Goal: Task Accomplishment & Management: Use online tool/utility

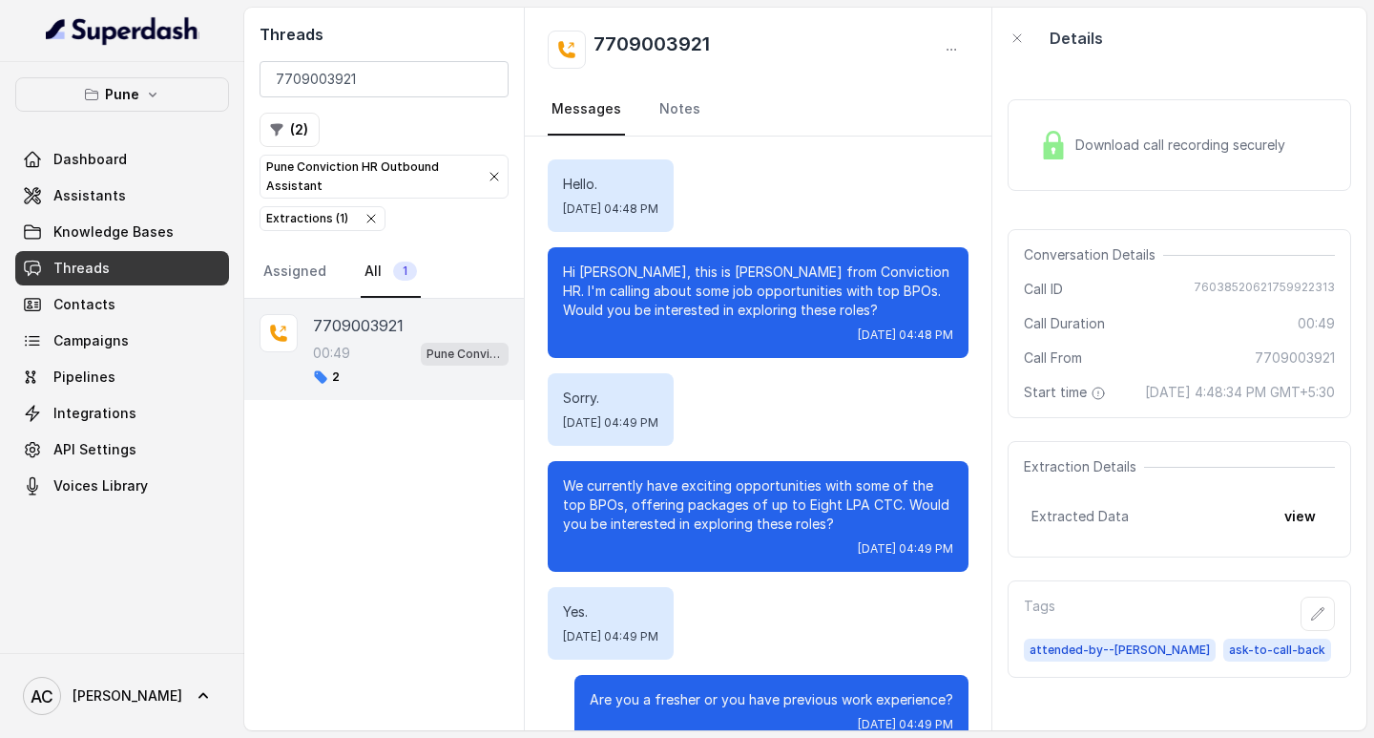
scroll to position [128, 0]
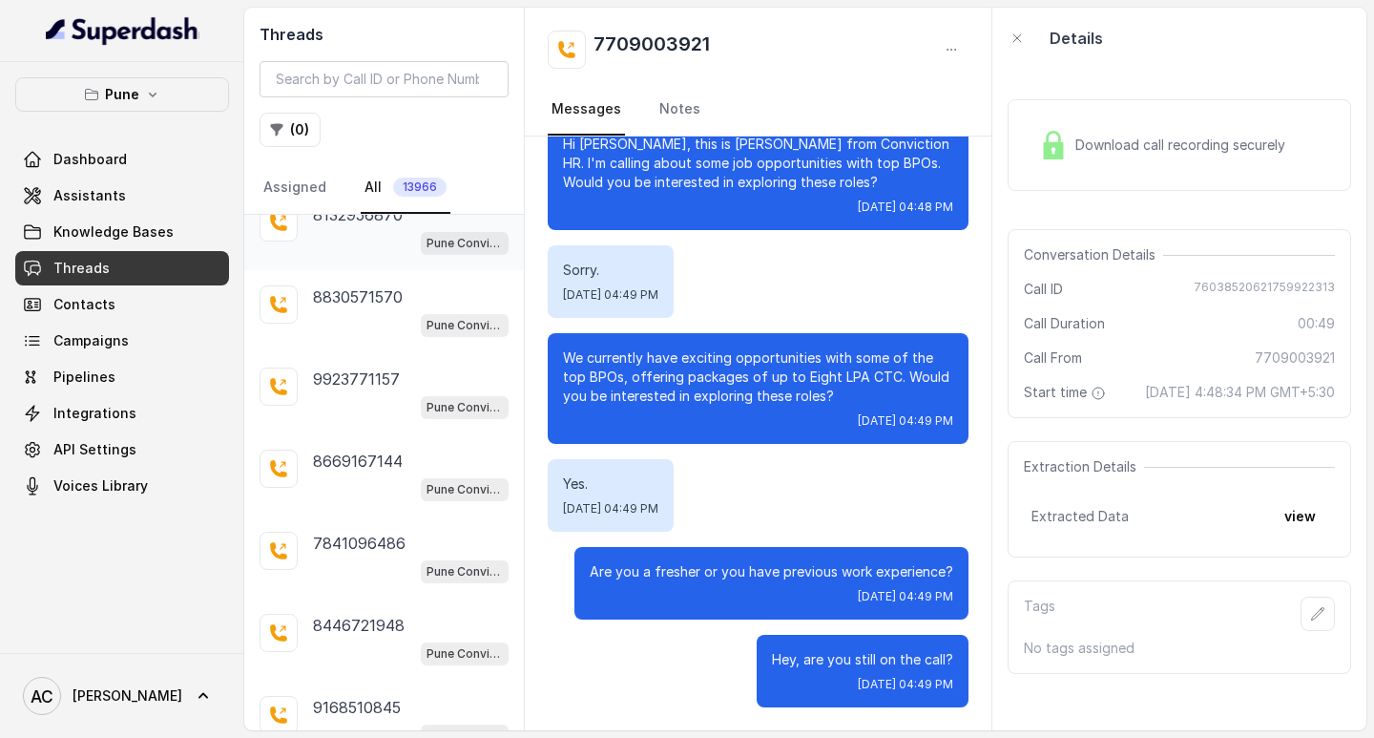
scroll to position [1161, 0]
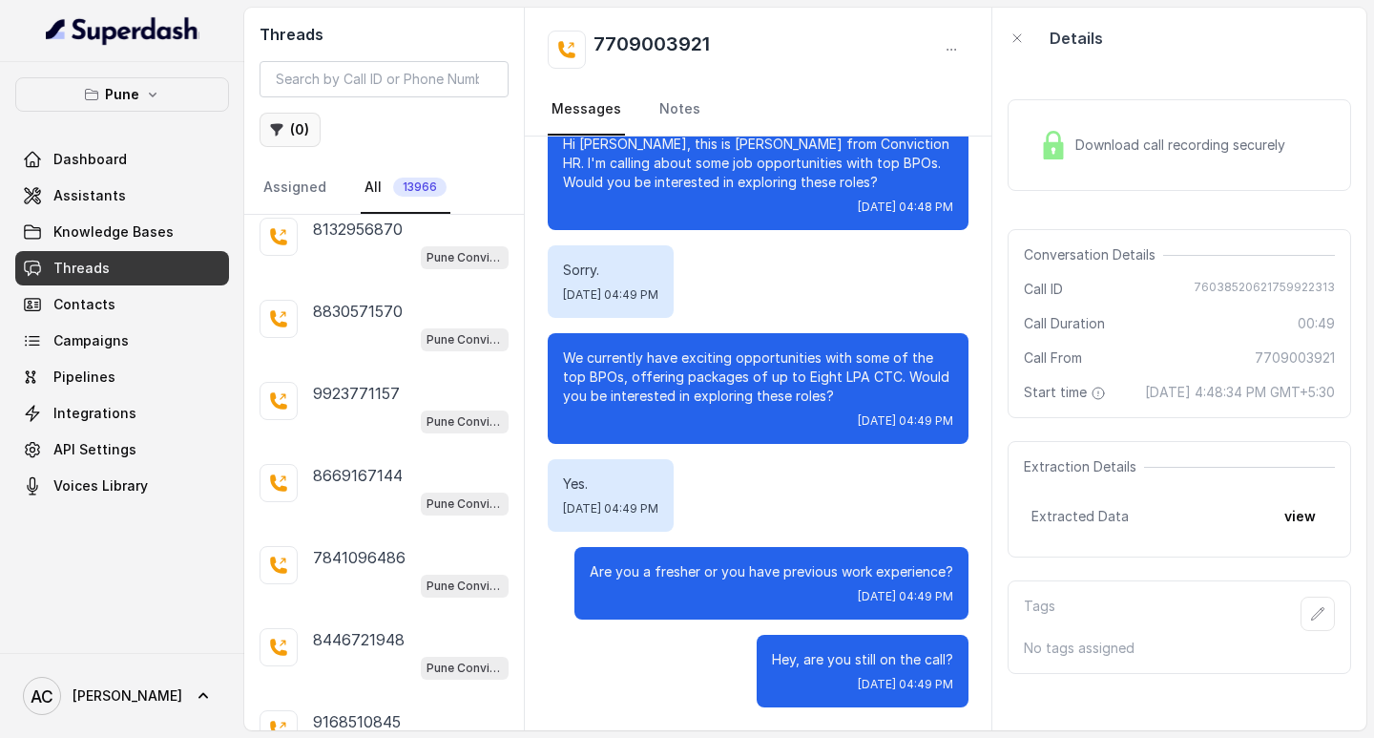
click at [302, 136] on button "( 0 )" at bounding box center [290, 130] width 61 height 34
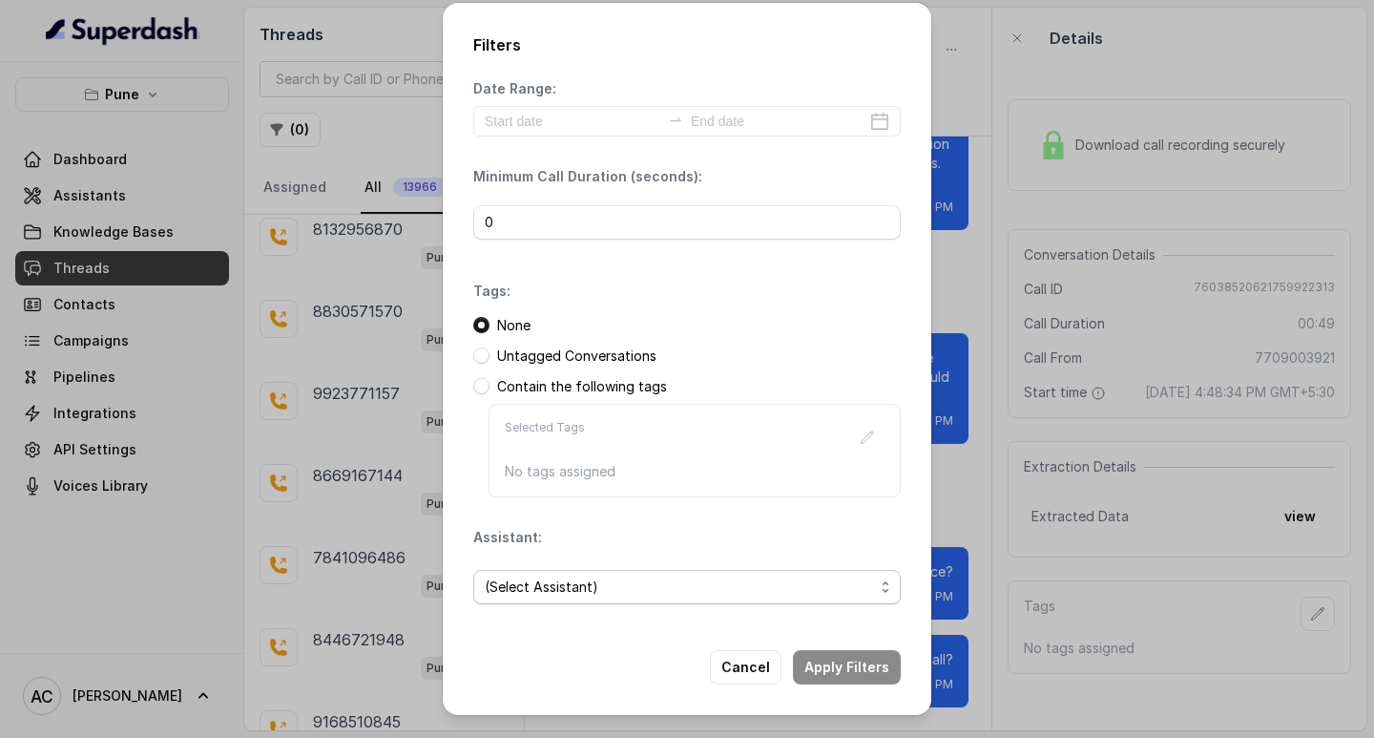
click at [557, 583] on span "(Select Assistant)" at bounding box center [679, 586] width 389 height 23
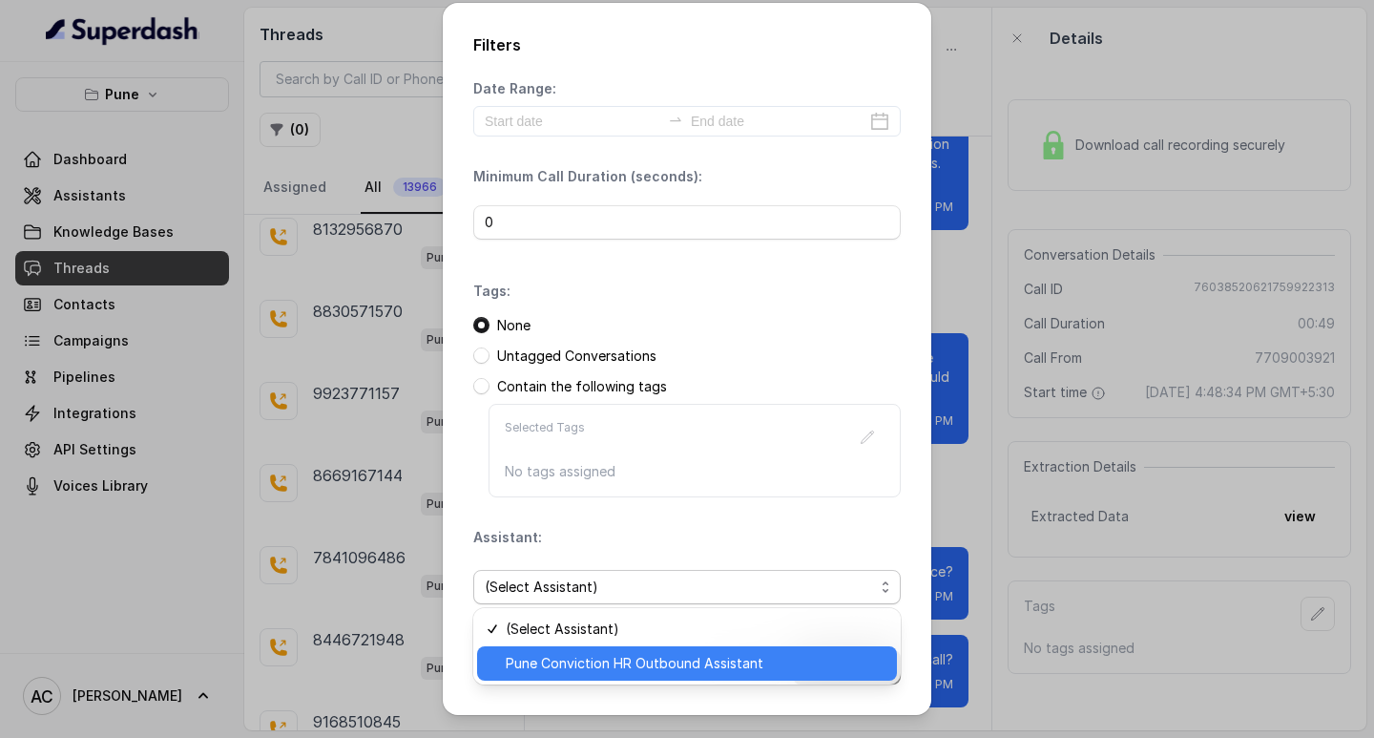
click at [581, 664] on span "Pune Conviction HR Outbound Assistant" at bounding box center [696, 663] width 380 height 23
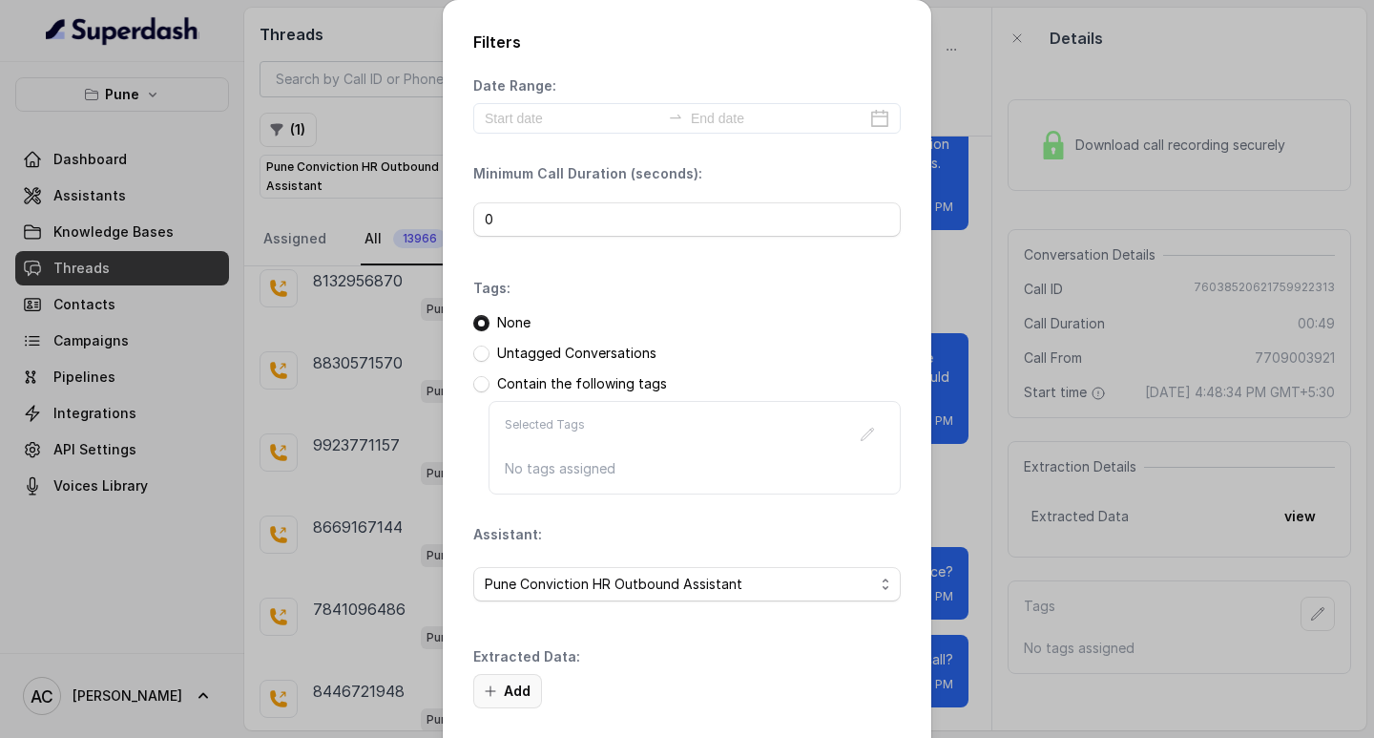
click at [502, 696] on button "Add" at bounding box center [507, 691] width 69 height 34
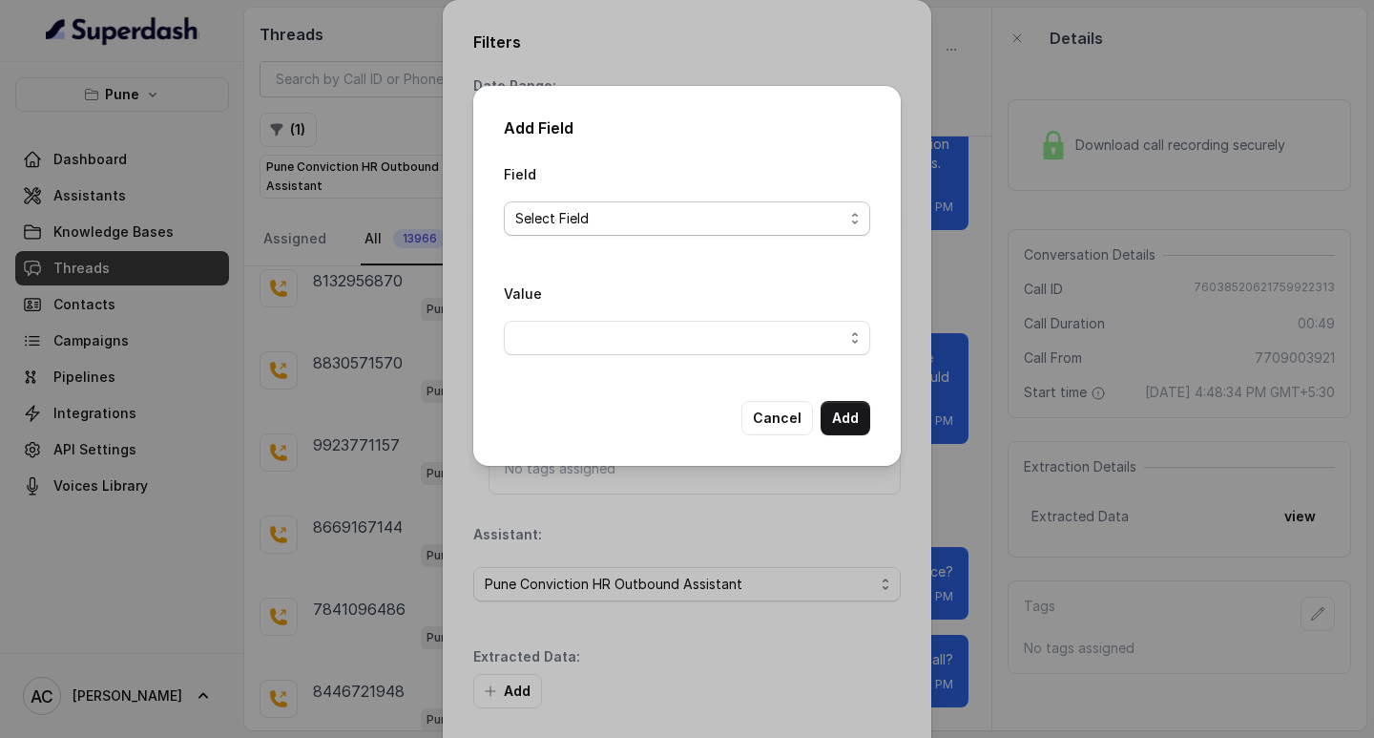
click at [584, 213] on span "Select Field" at bounding box center [679, 218] width 328 height 23
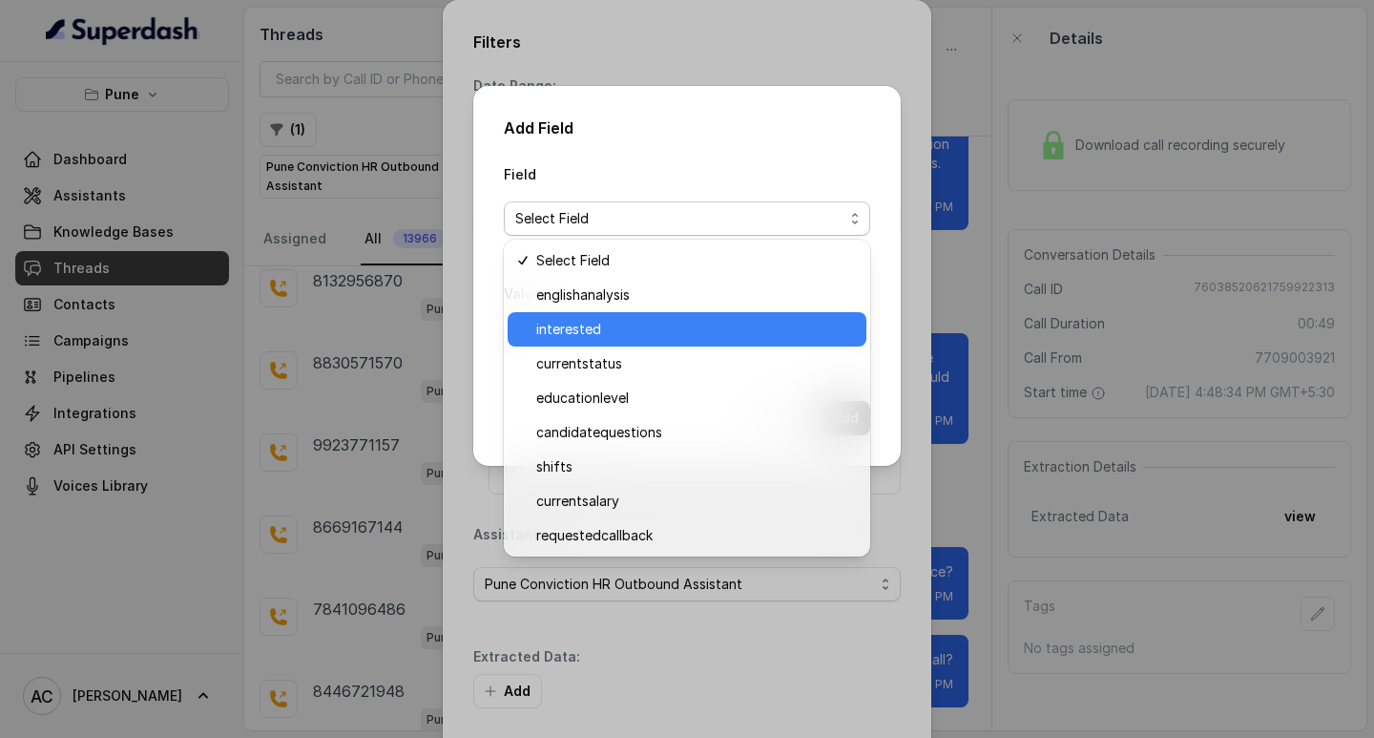
click at [592, 327] on span "interested" at bounding box center [695, 329] width 319 height 23
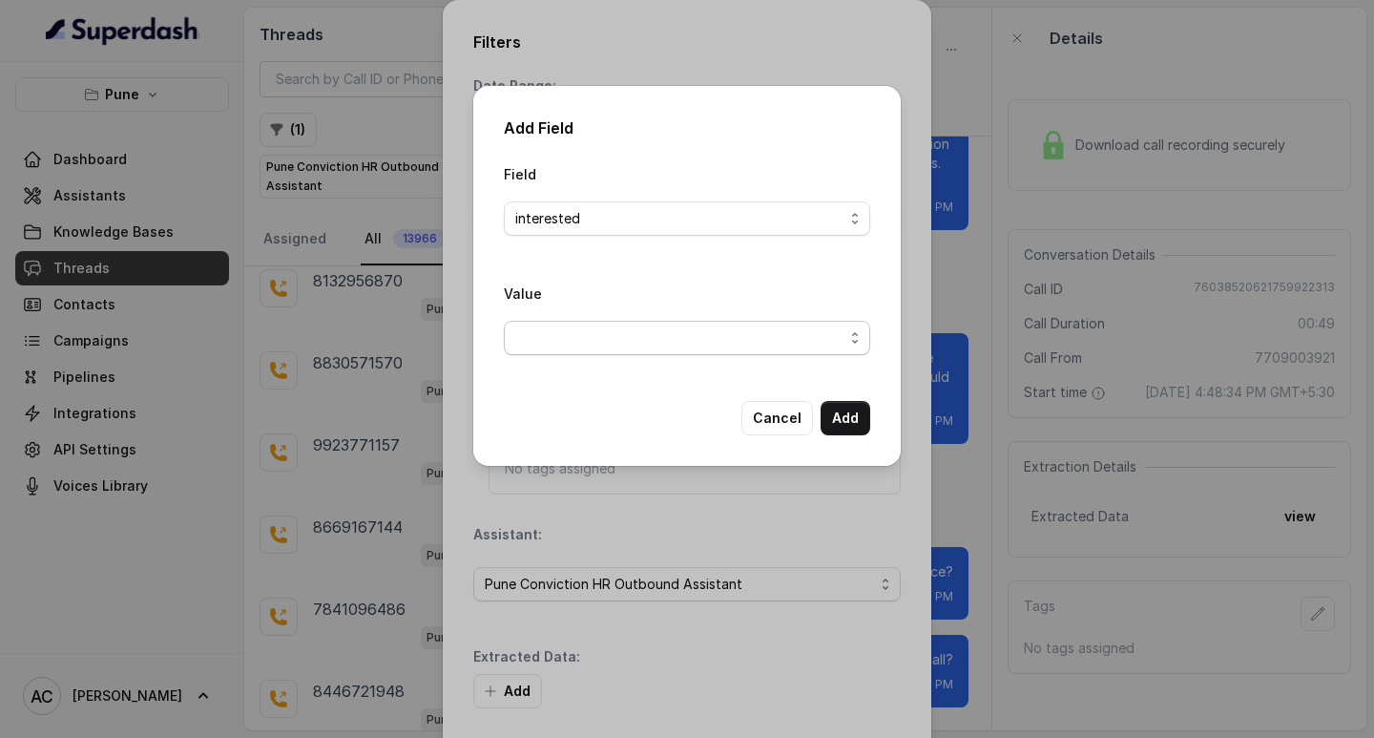
click at [570, 340] on span "button" at bounding box center [687, 338] width 366 height 34
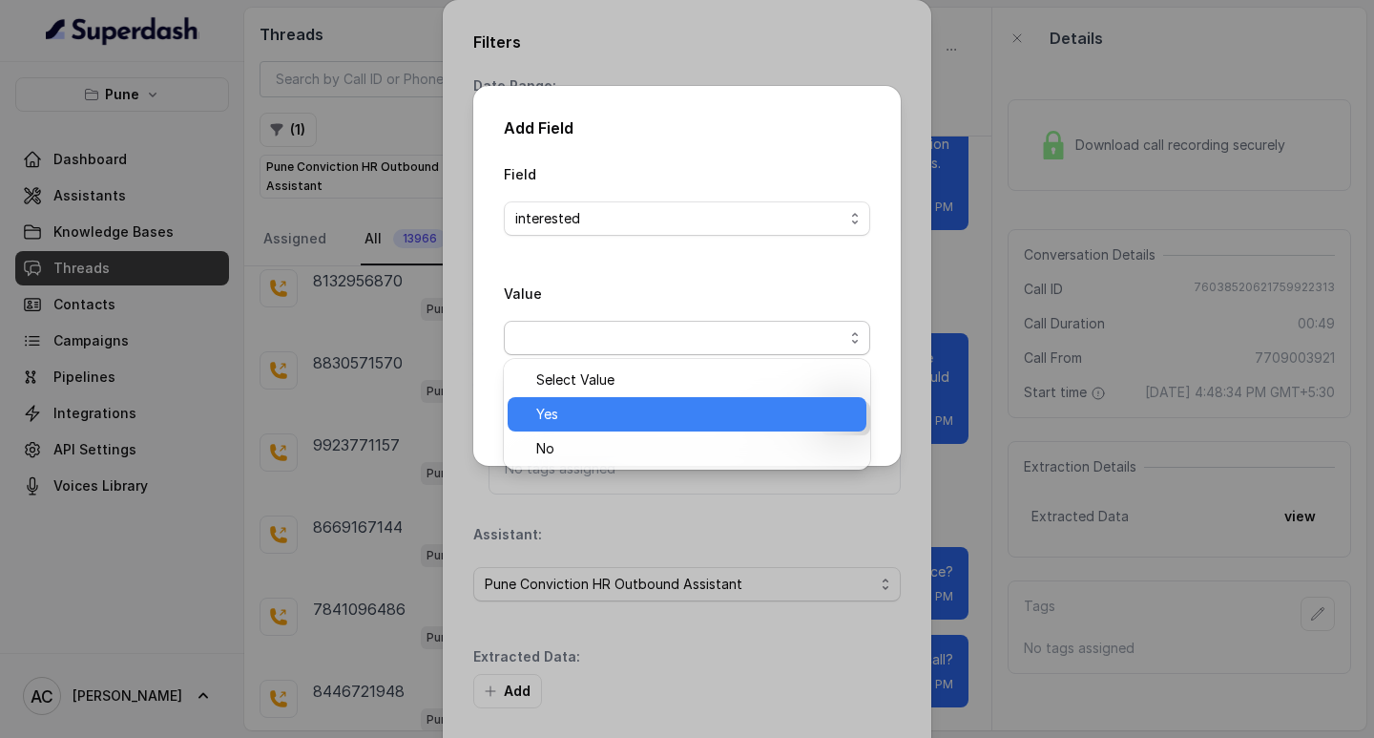
click at [575, 418] on span "Yes" at bounding box center [695, 414] width 319 height 23
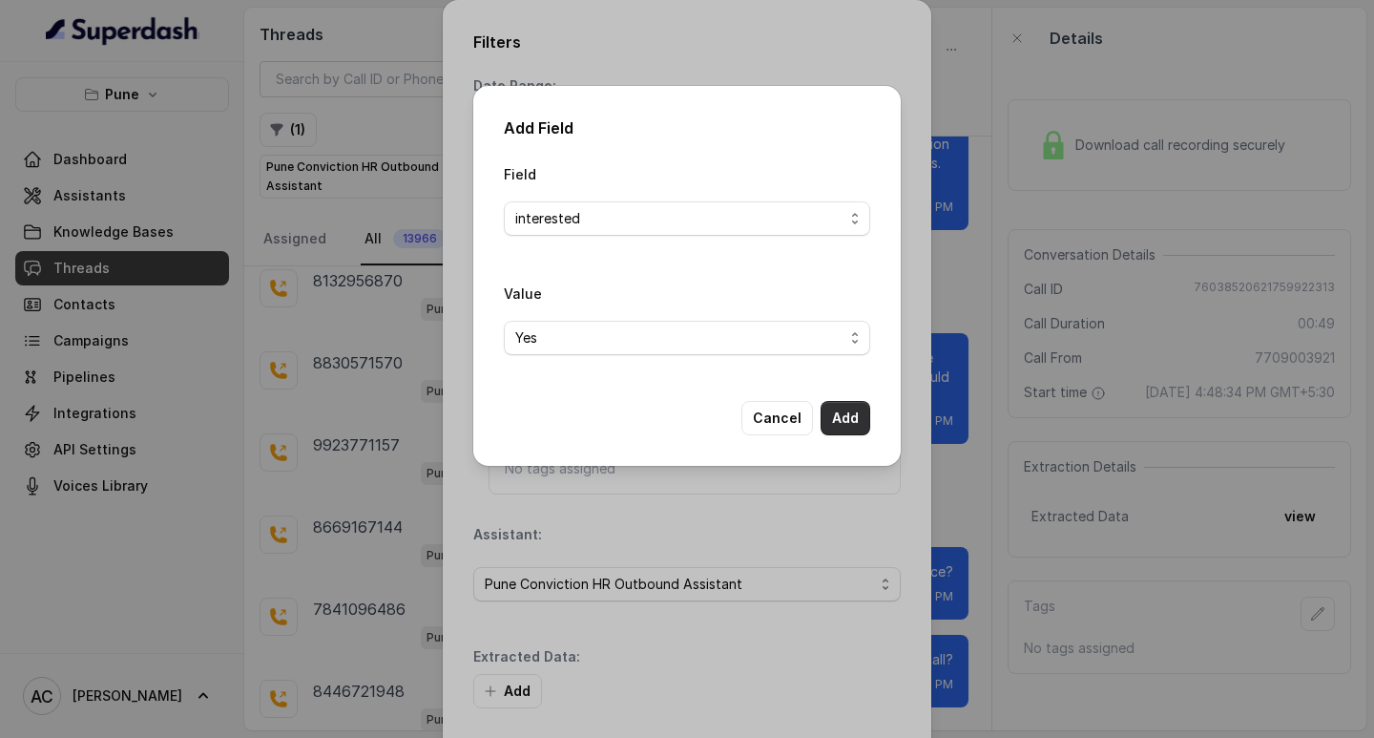
click at [834, 416] on button "Add" at bounding box center [846, 418] width 50 height 34
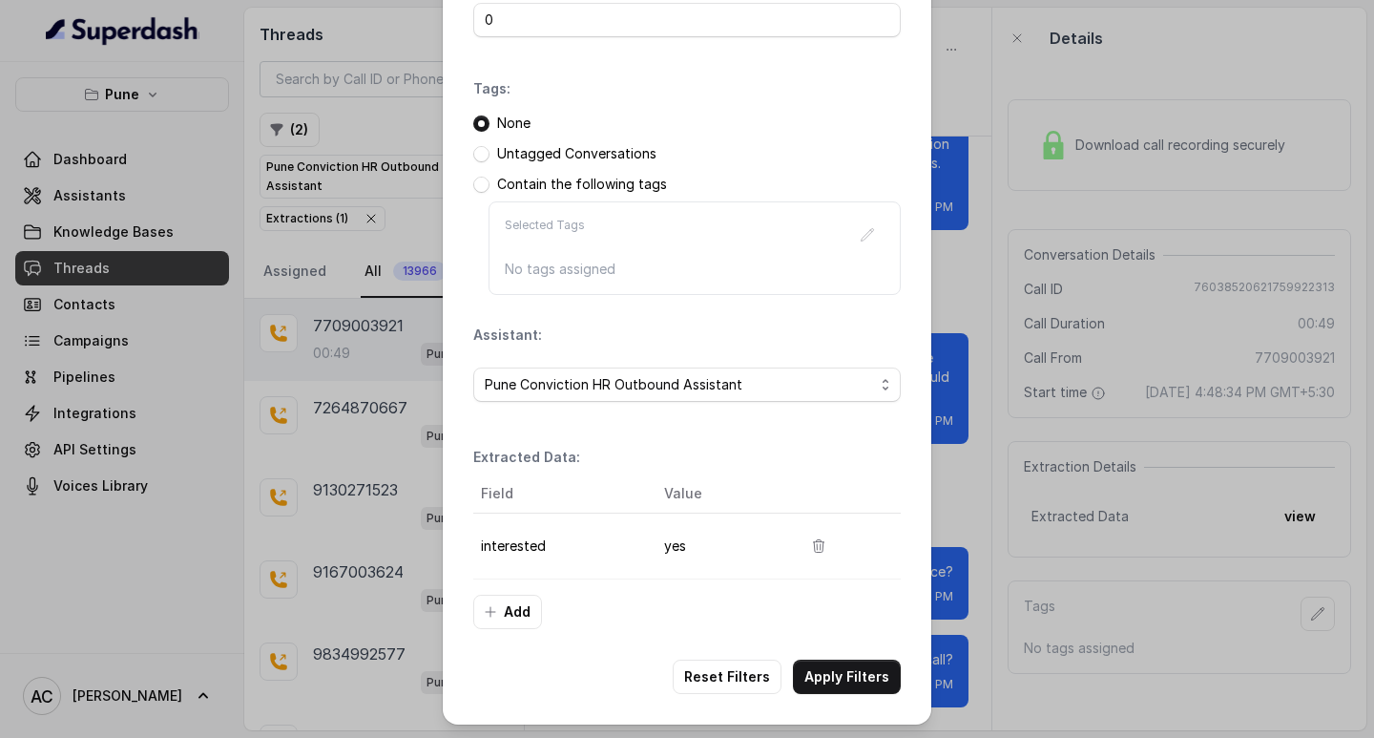
scroll to position [201, 0]
click at [829, 677] on button "Apply Filters" at bounding box center [847, 674] width 108 height 34
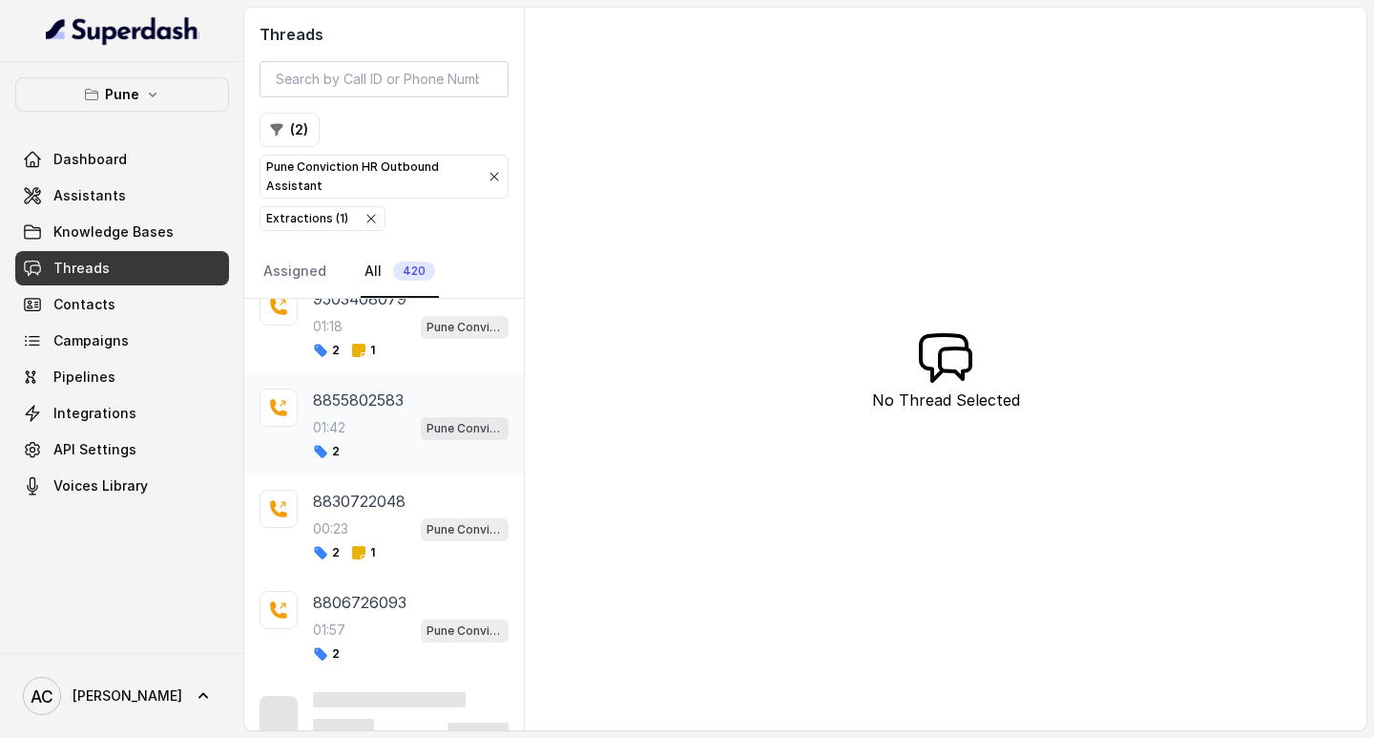
scroll to position [656, 0]
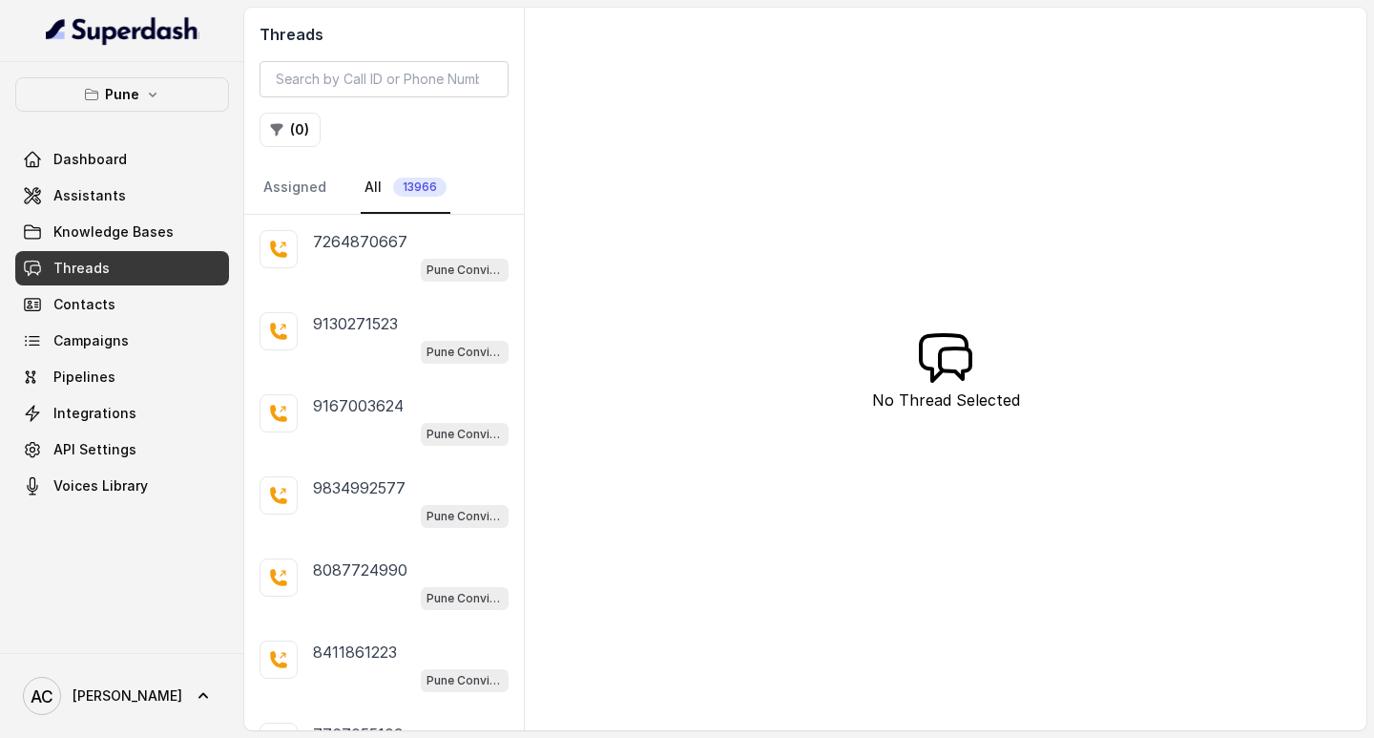
drag, startPoint x: 1047, startPoint y: 688, endPoint x: 1039, endPoint y: 642, distance: 46.4
click at [1046, 682] on div "Threads ( 0 ) Assigned All 13966 7264870667 Pune Conviction HR Outbound Assista…" at bounding box center [805, 369] width 1122 height 722
click at [313, 129] on button "( 0 )" at bounding box center [290, 130] width 61 height 34
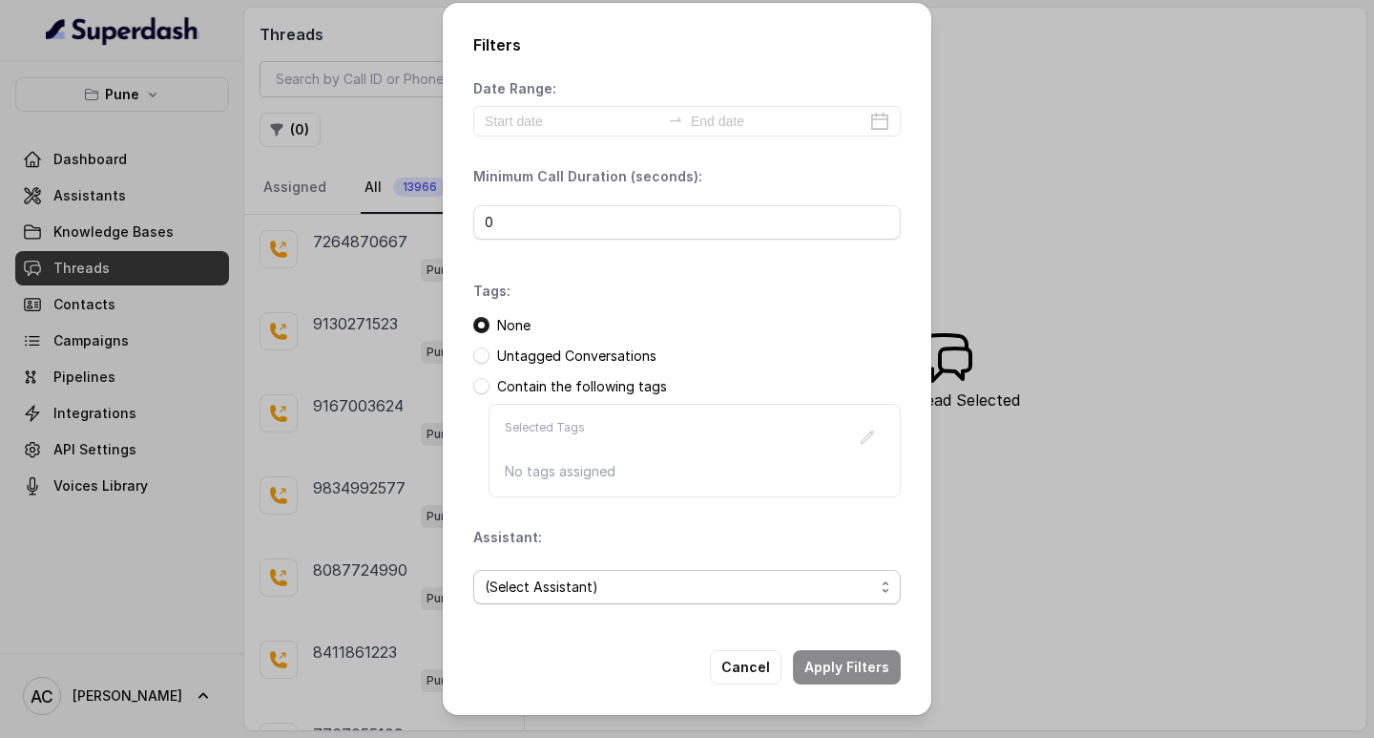
click at [535, 582] on span "(Select Assistant)" at bounding box center [679, 586] width 389 height 23
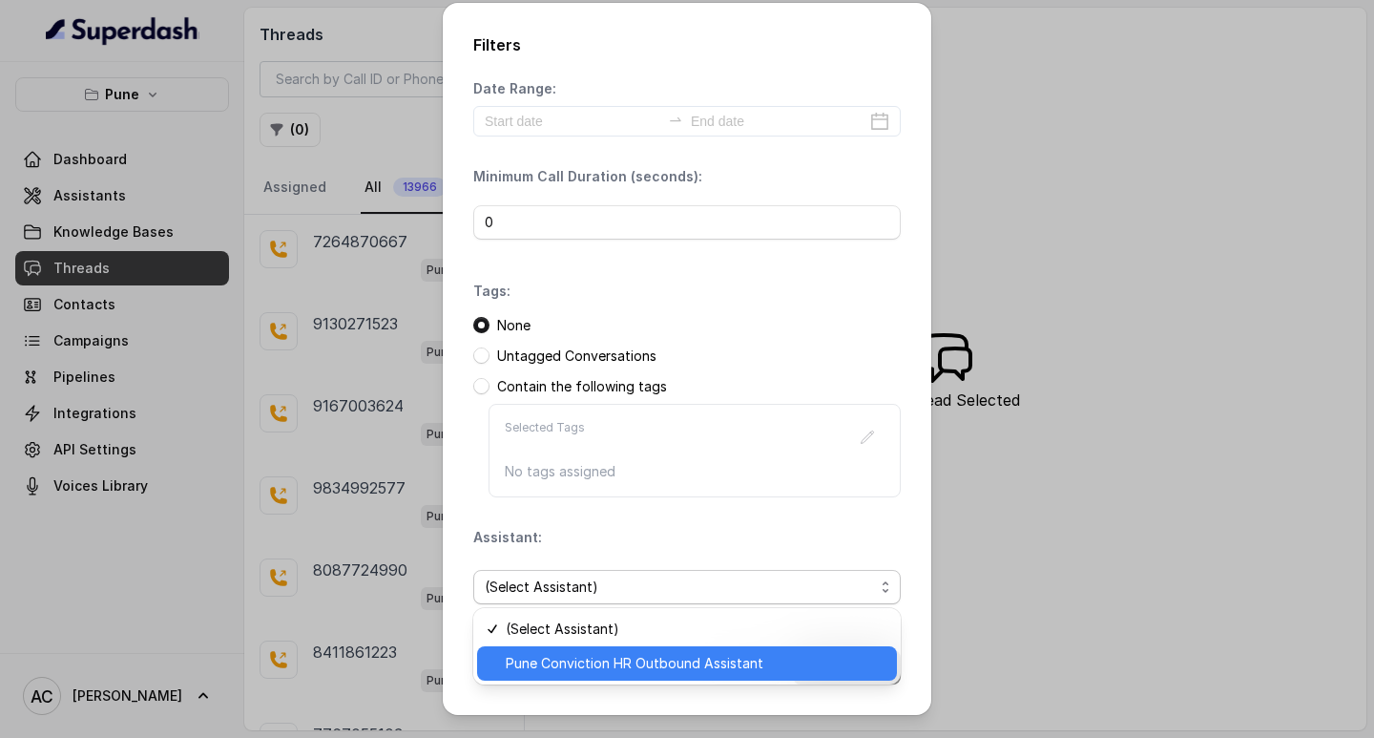
click at [549, 660] on span "Pune Conviction HR Outbound Assistant" at bounding box center [696, 663] width 380 height 23
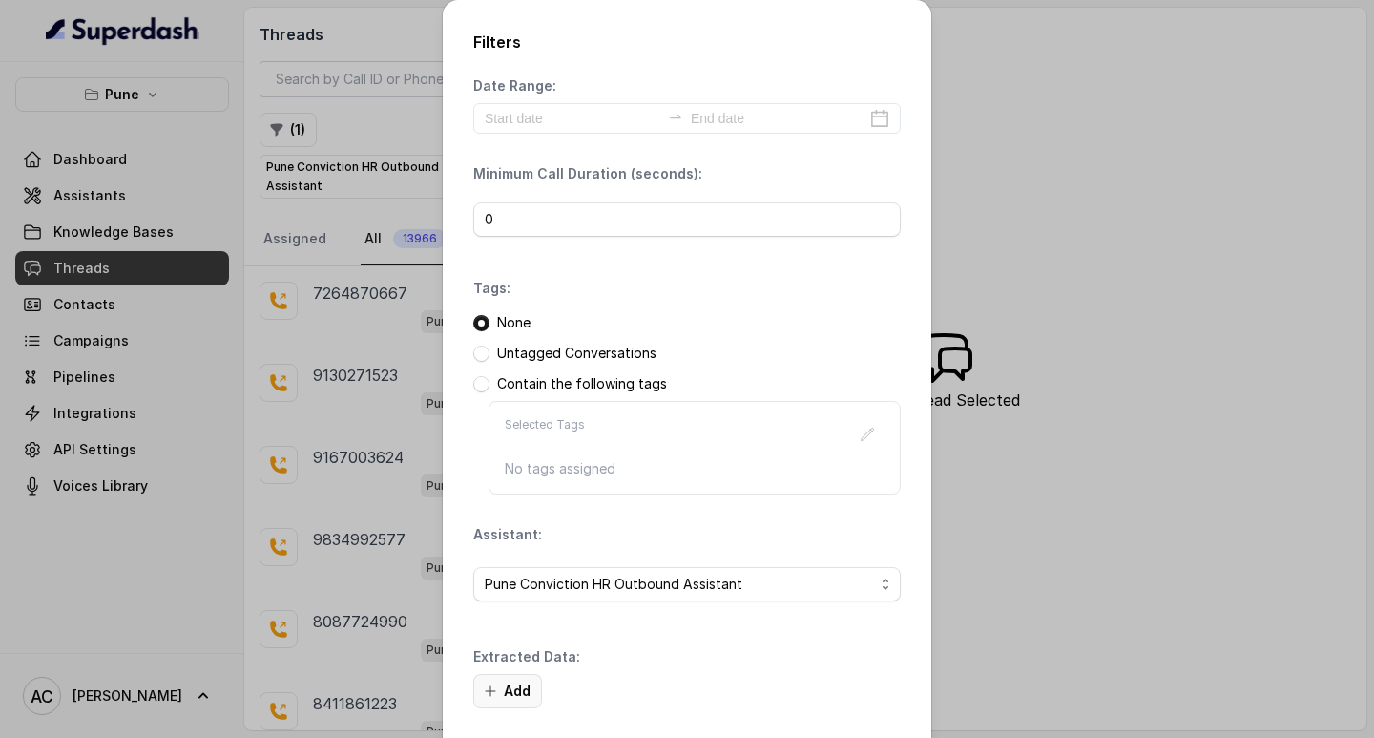
click at [503, 680] on button "Add" at bounding box center [507, 691] width 69 height 34
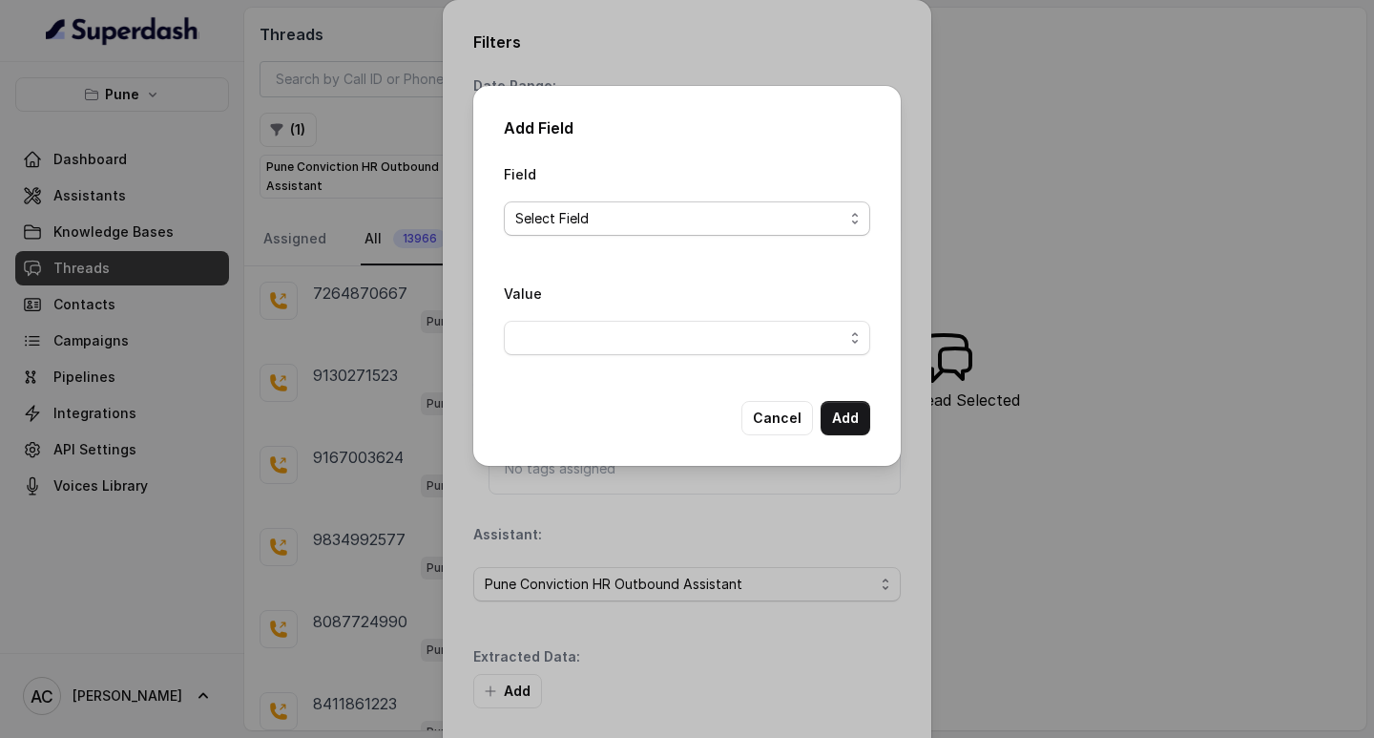
click at [582, 214] on span "Select Field" at bounding box center [679, 218] width 328 height 23
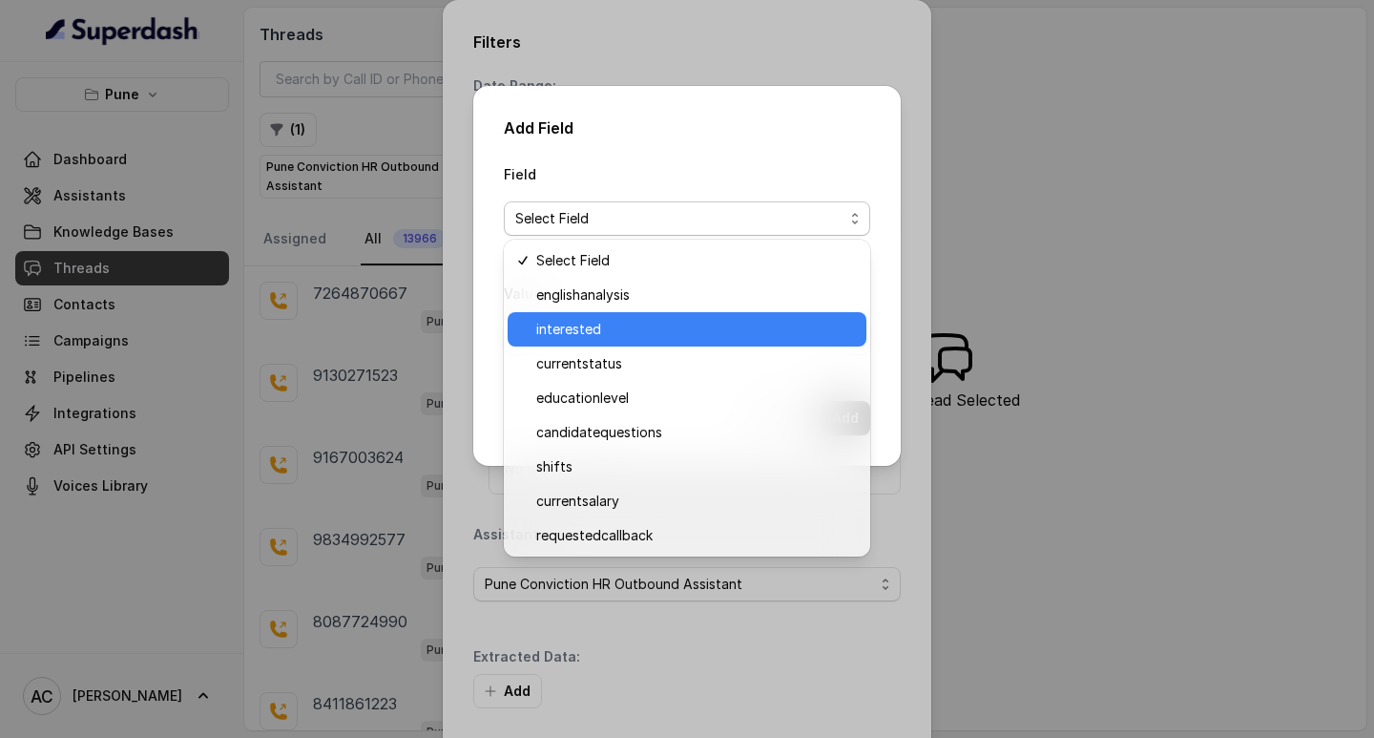
click at [575, 324] on span "interested" at bounding box center [695, 329] width 319 height 23
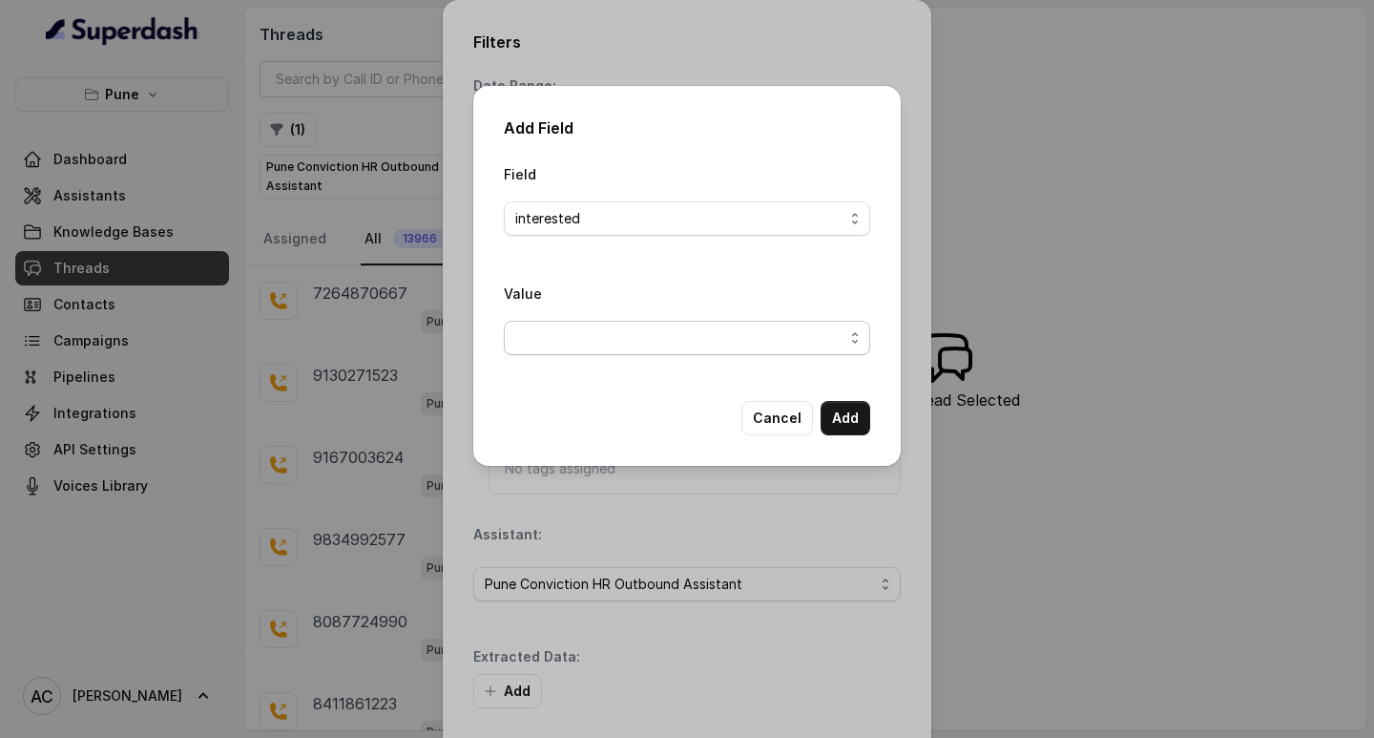
click at [563, 338] on span "button" at bounding box center [687, 338] width 366 height 34
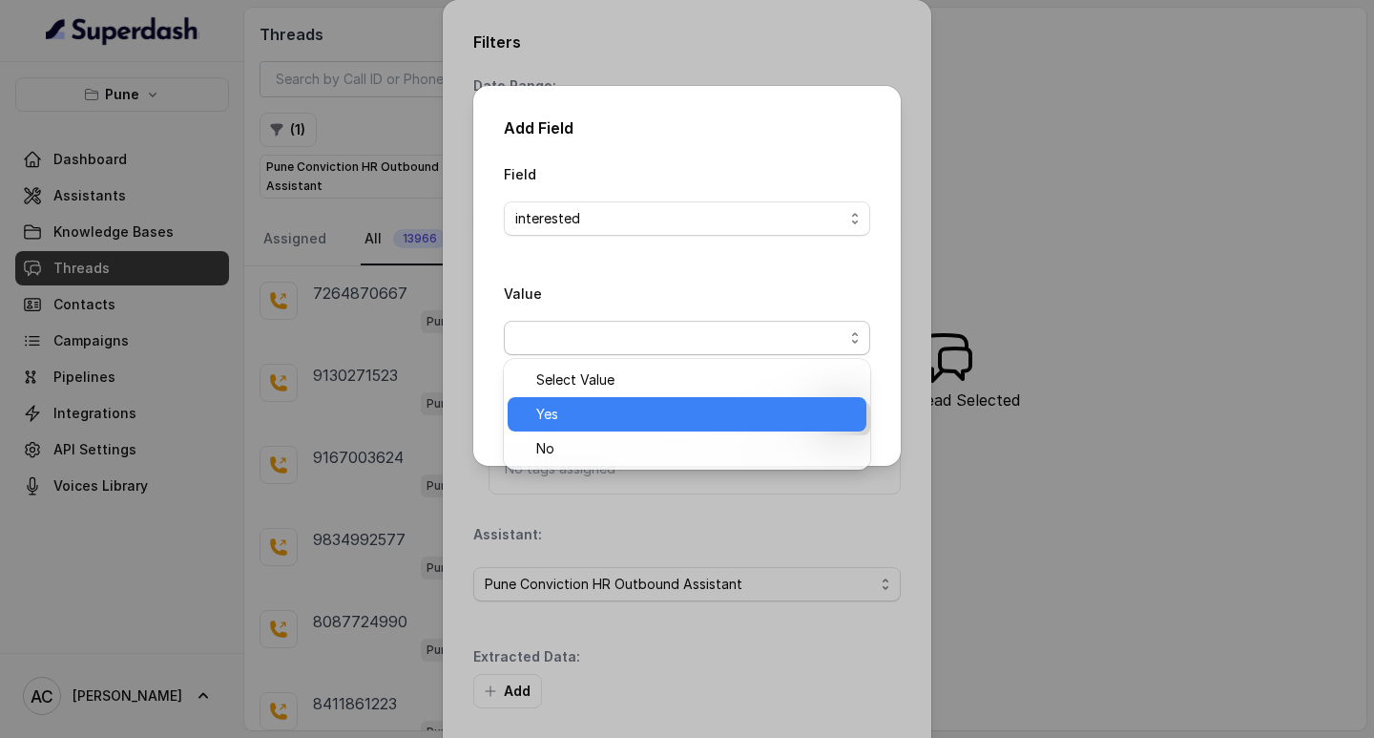
click at [575, 414] on span "Yes" at bounding box center [695, 414] width 319 height 23
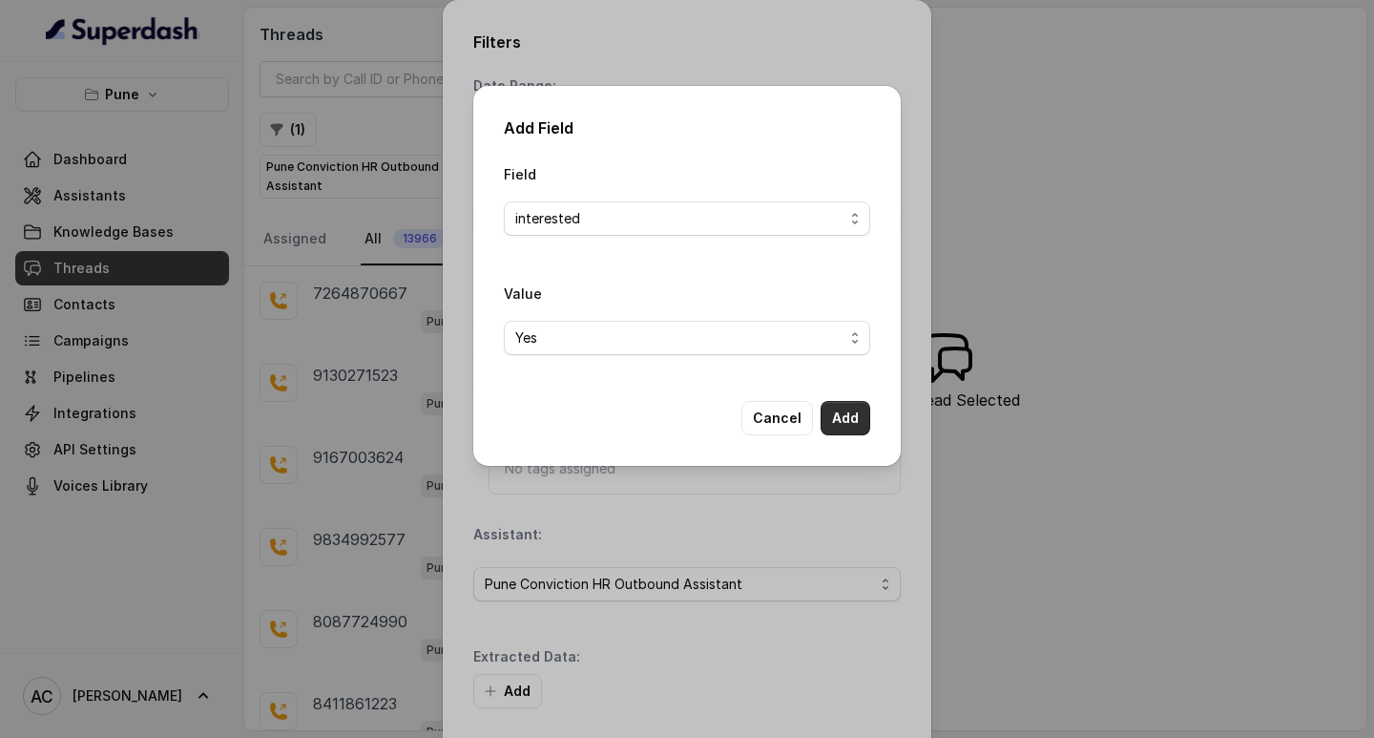
click at [857, 420] on button "Add" at bounding box center [846, 418] width 50 height 34
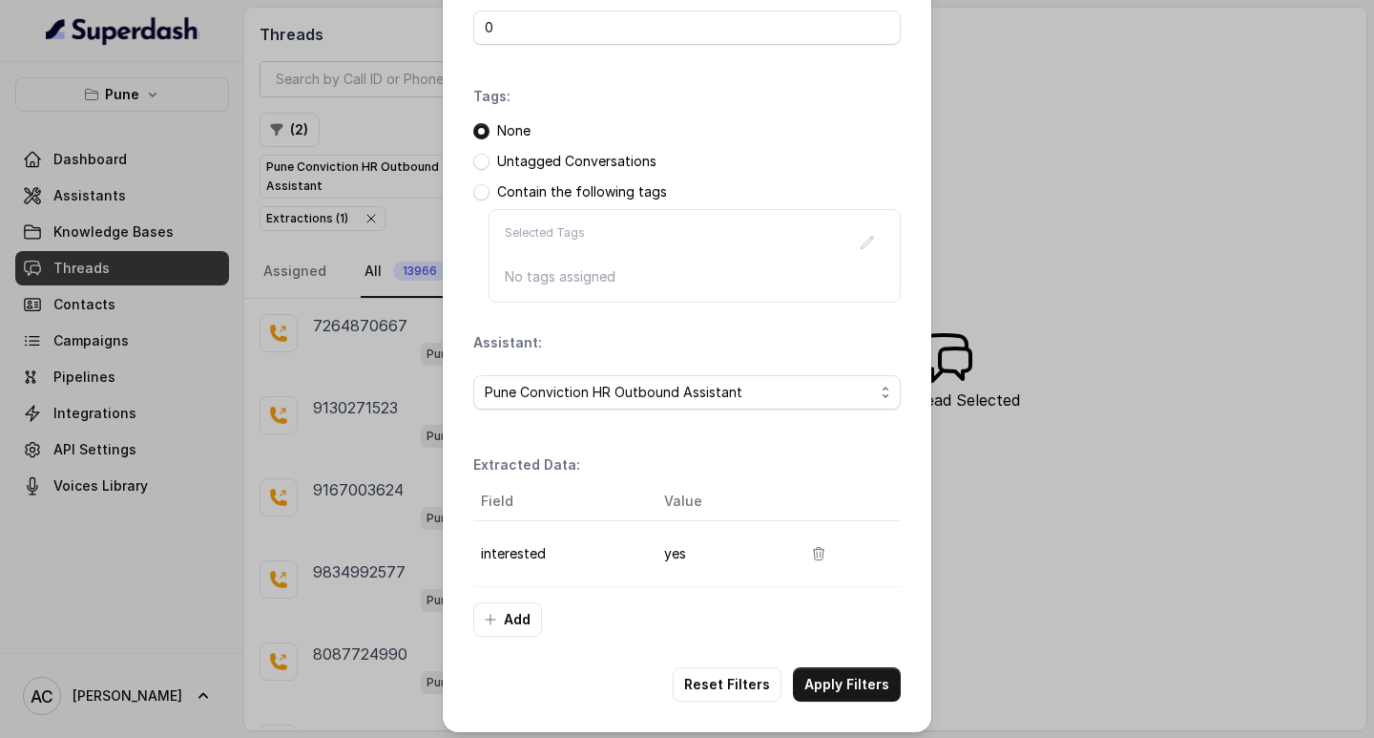
scroll to position [201, 0]
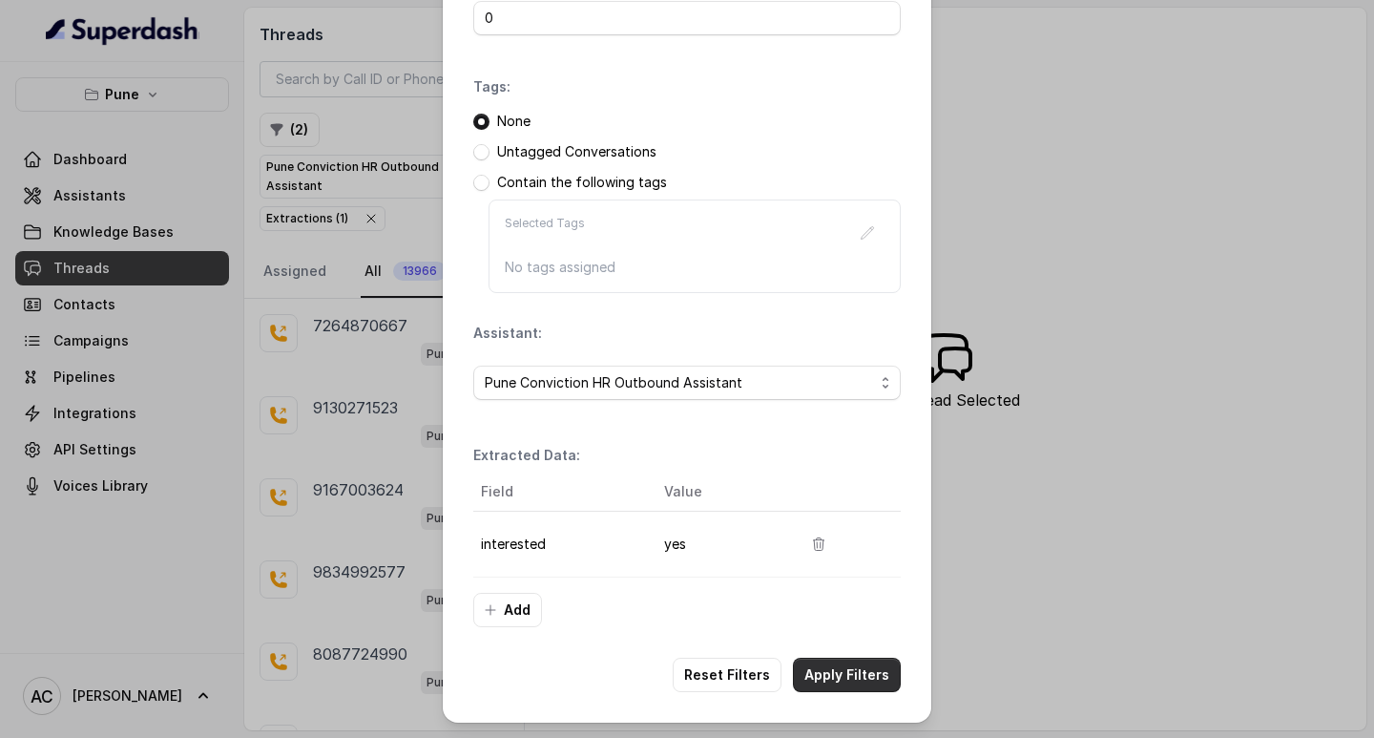
drag, startPoint x: 826, startPoint y: 668, endPoint x: 756, endPoint y: 636, distance: 77.3
click at [823, 670] on button "Apply Filters" at bounding box center [847, 674] width 108 height 34
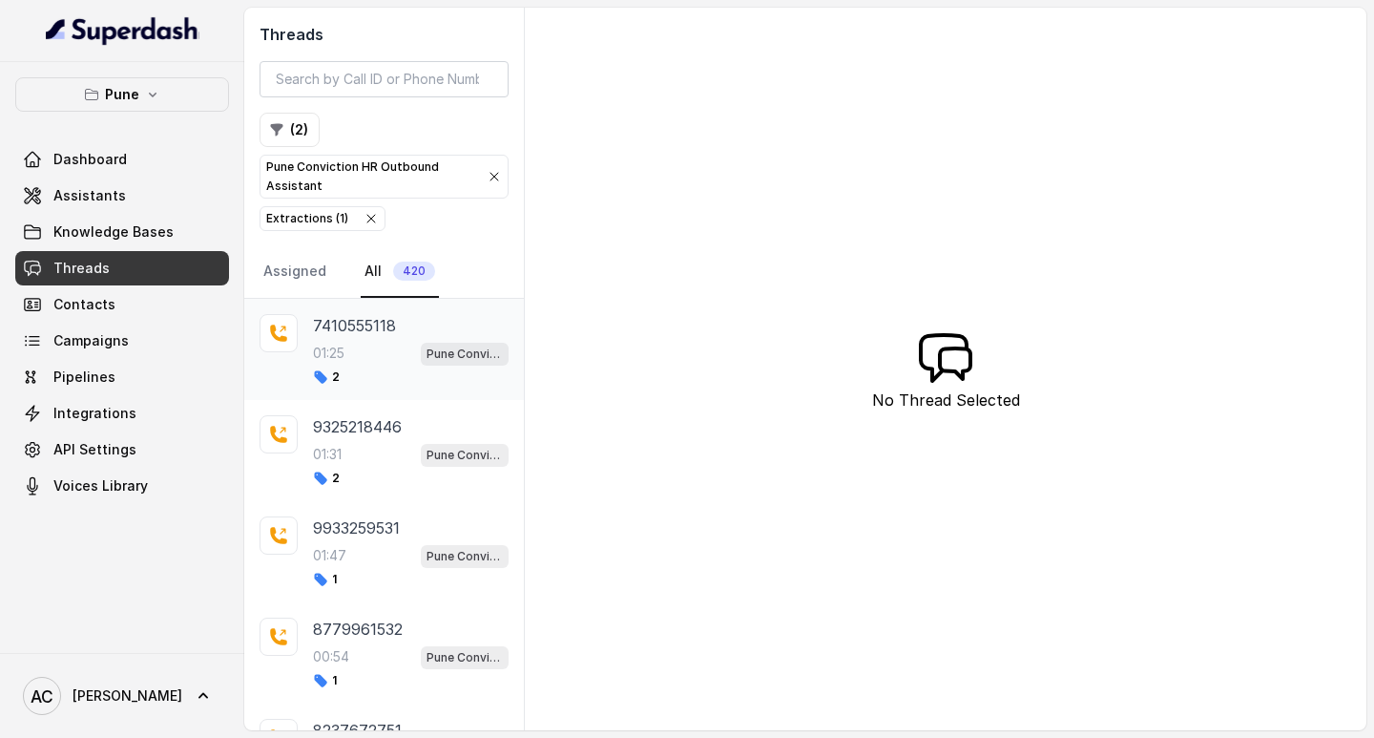
click at [348, 342] on div "01:25 Pune Conviction HR Outbound Assistant" at bounding box center [411, 353] width 196 height 25
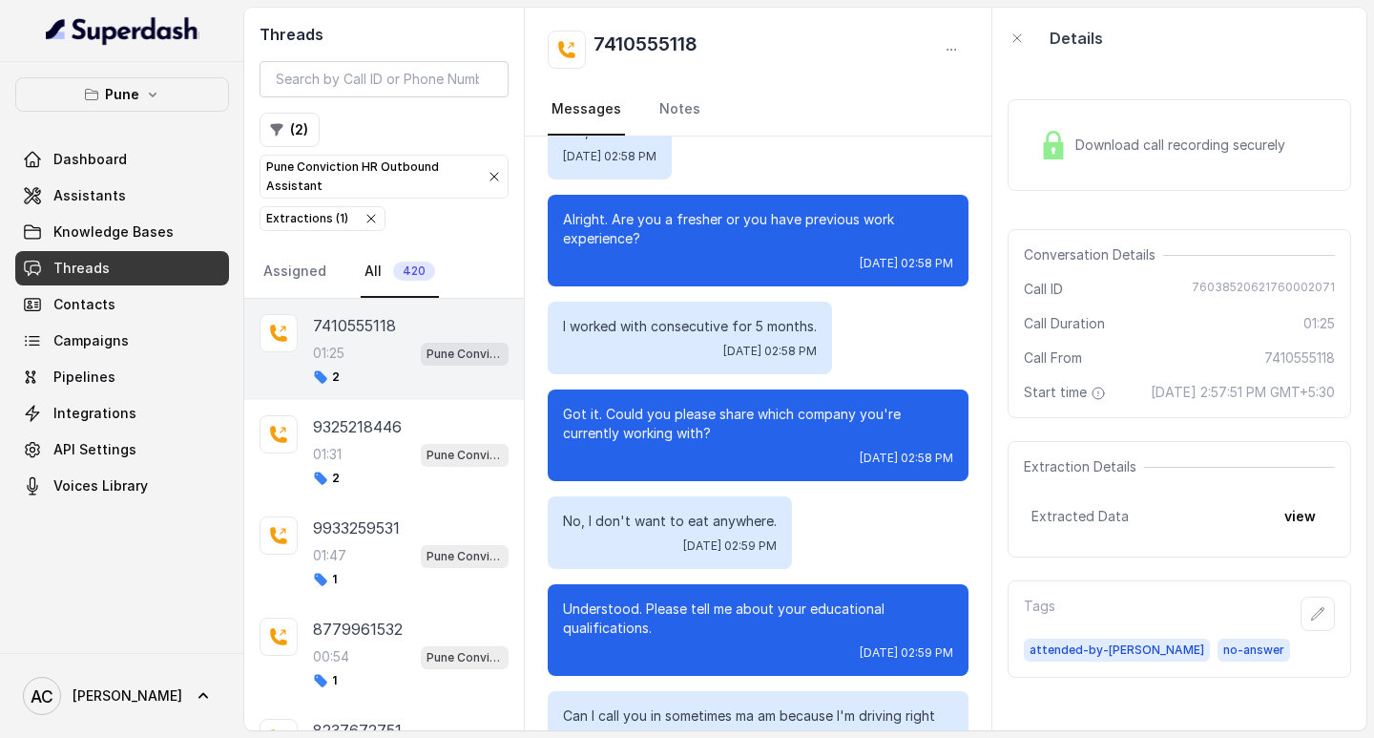
scroll to position [323, 0]
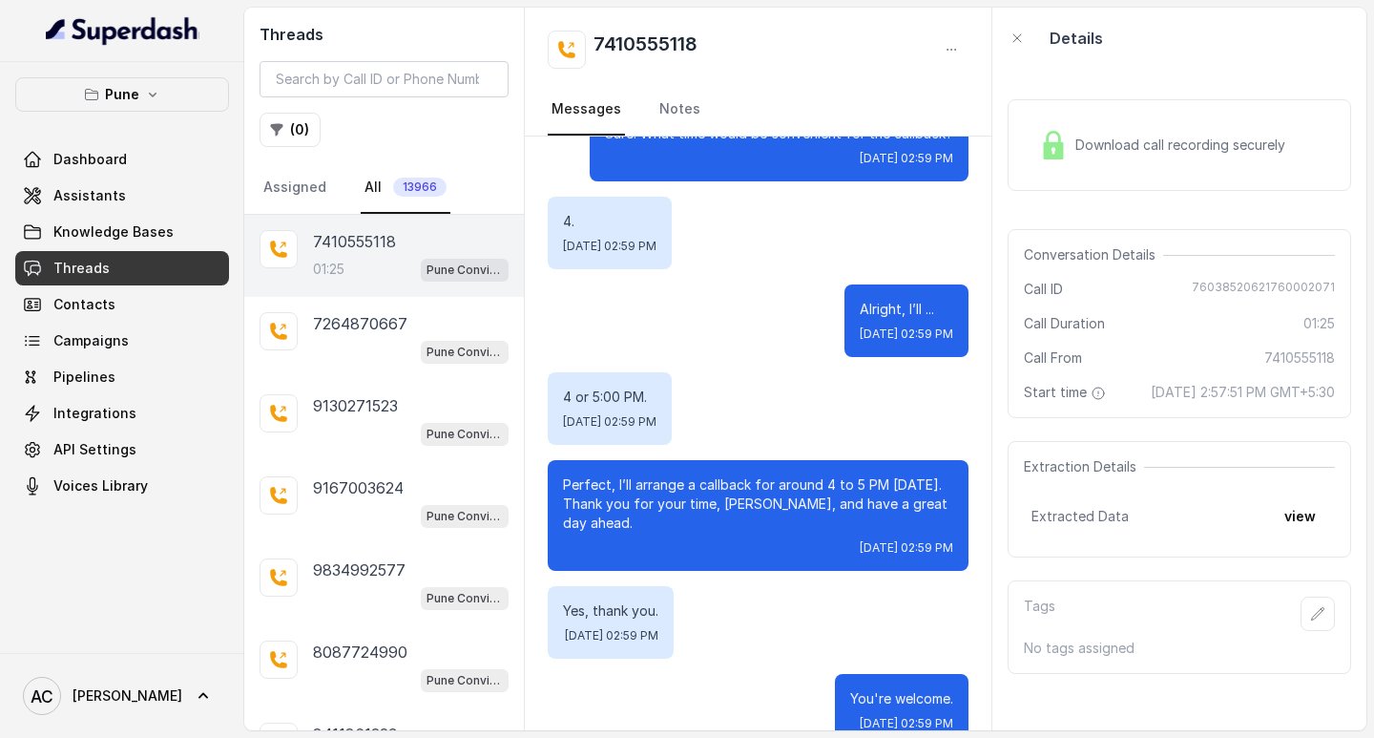
scroll to position [1277, 0]
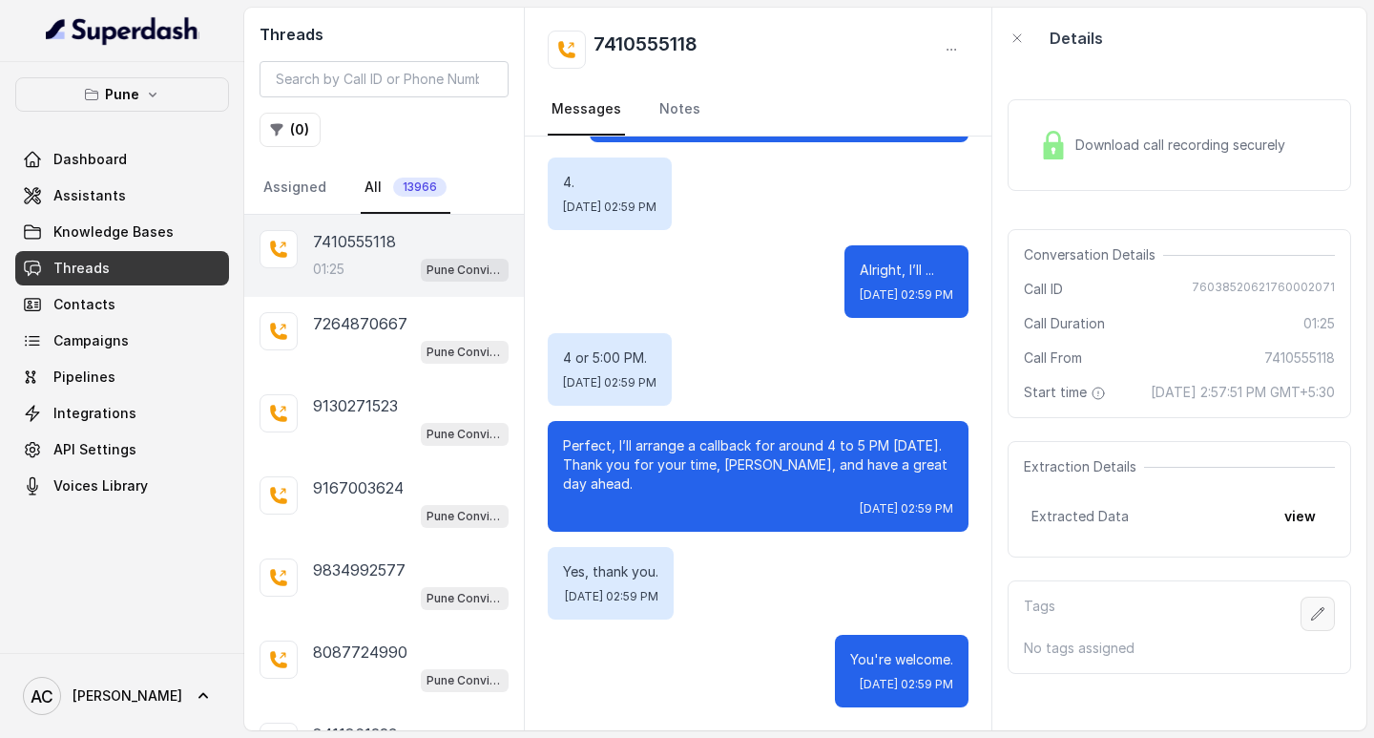
click at [1310, 621] on icon "button" at bounding box center [1317, 613] width 15 height 15
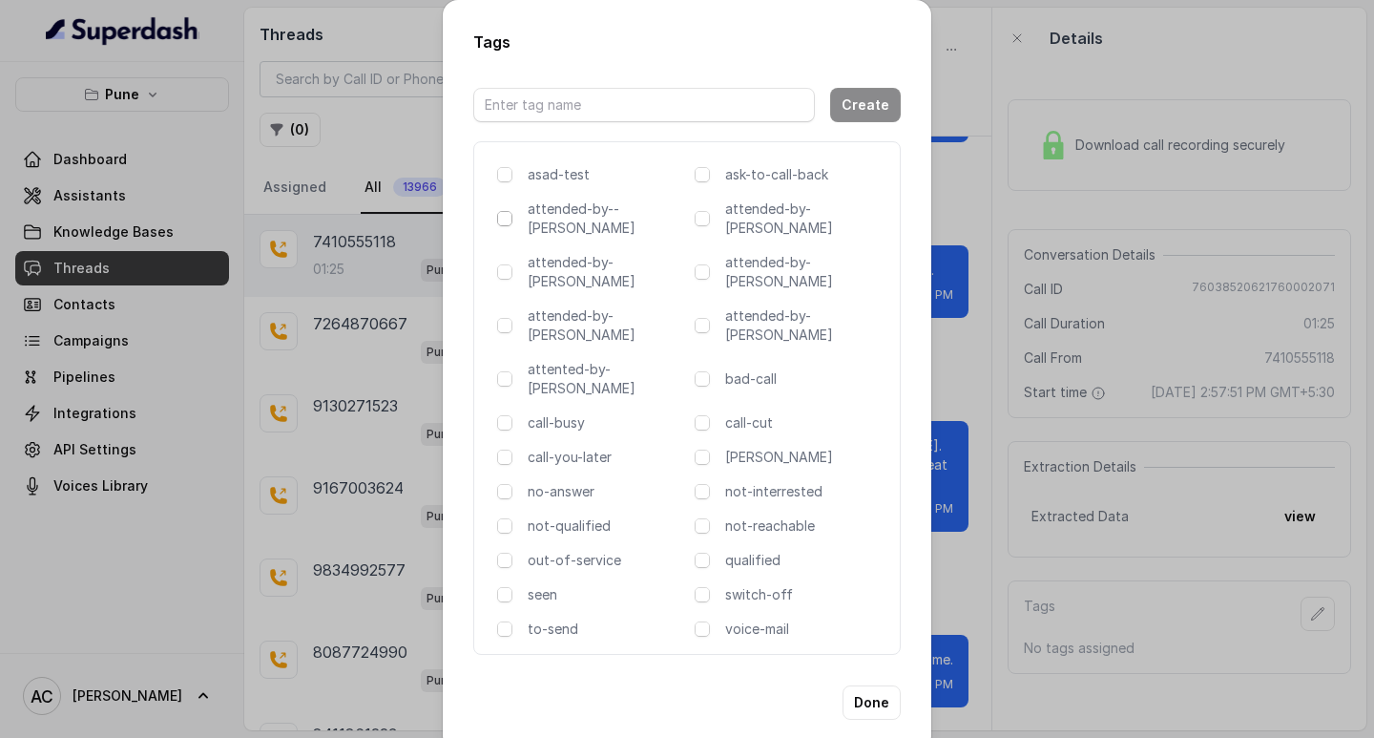
click at [505, 226] on span at bounding box center [504, 218] width 15 height 15
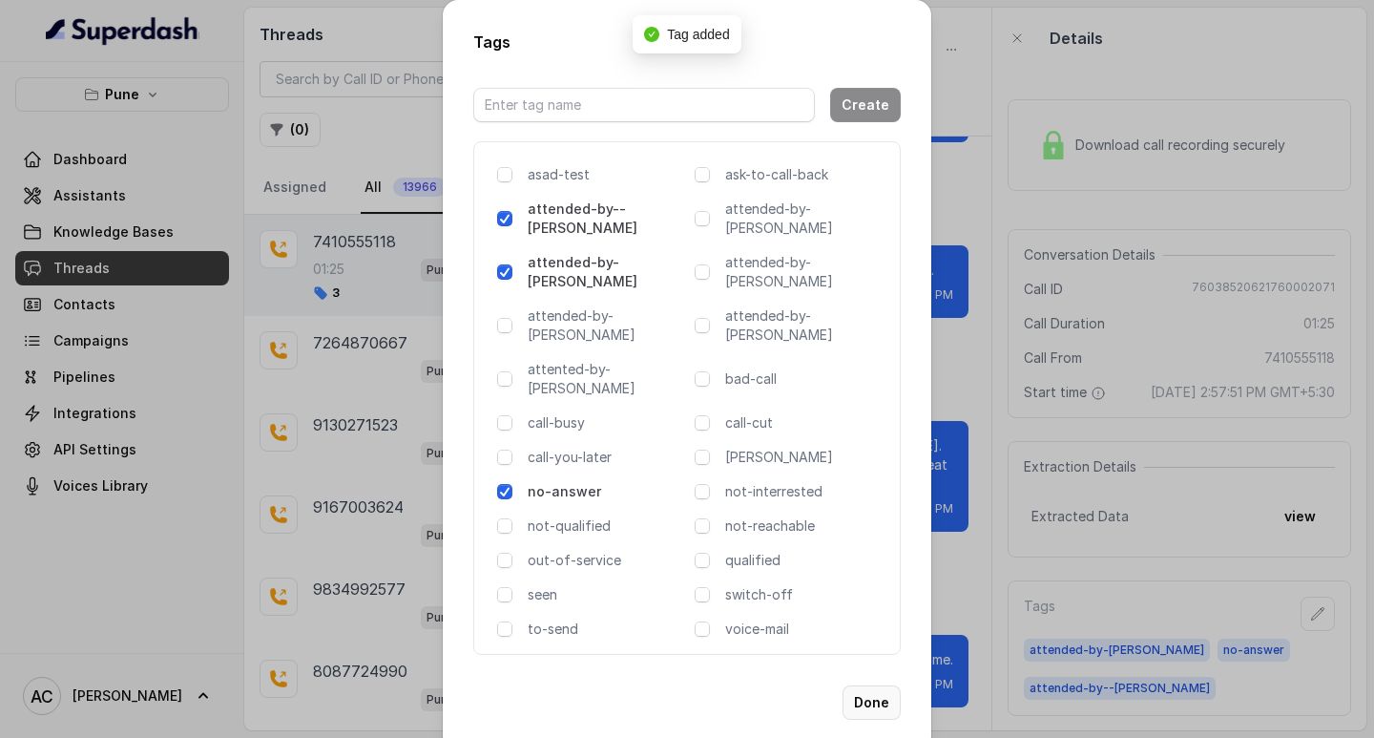
click at [881, 685] on button "Done" at bounding box center [872, 702] width 58 height 34
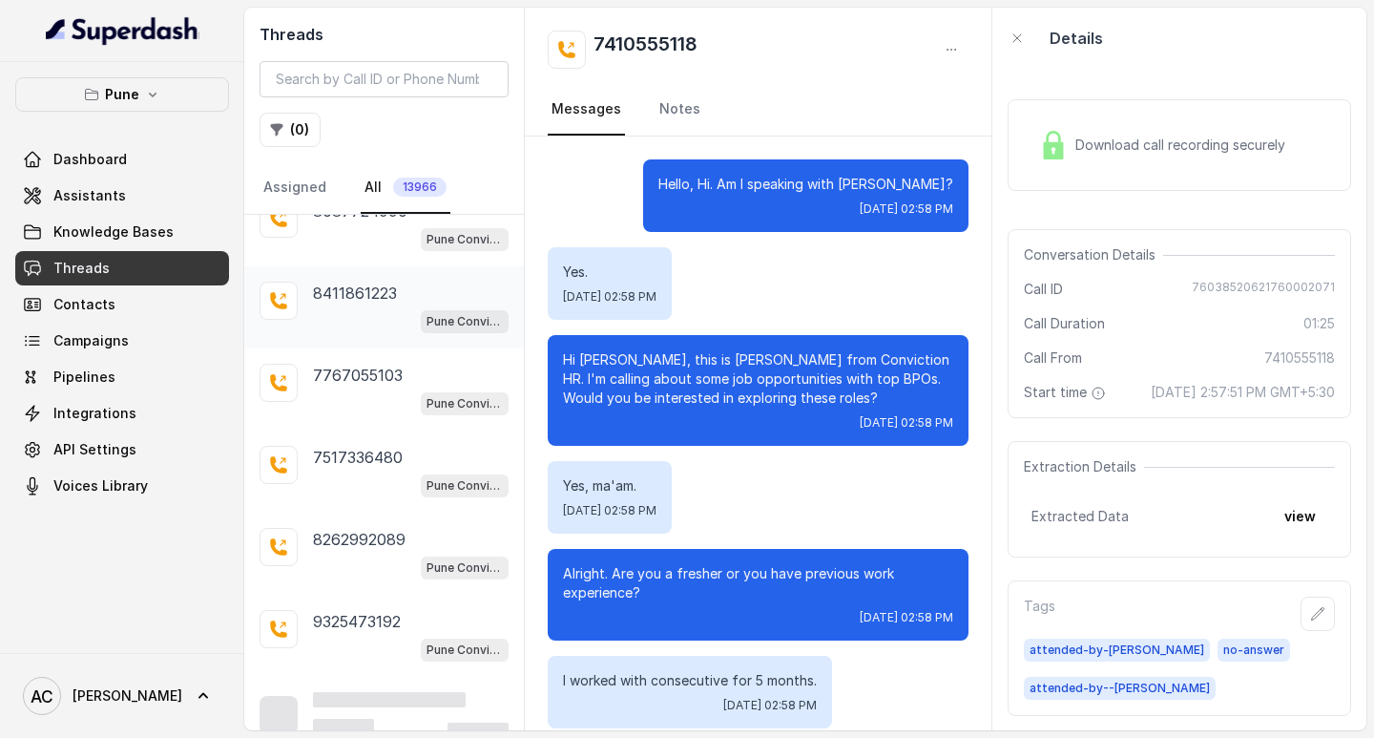
scroll to position [483, 0]
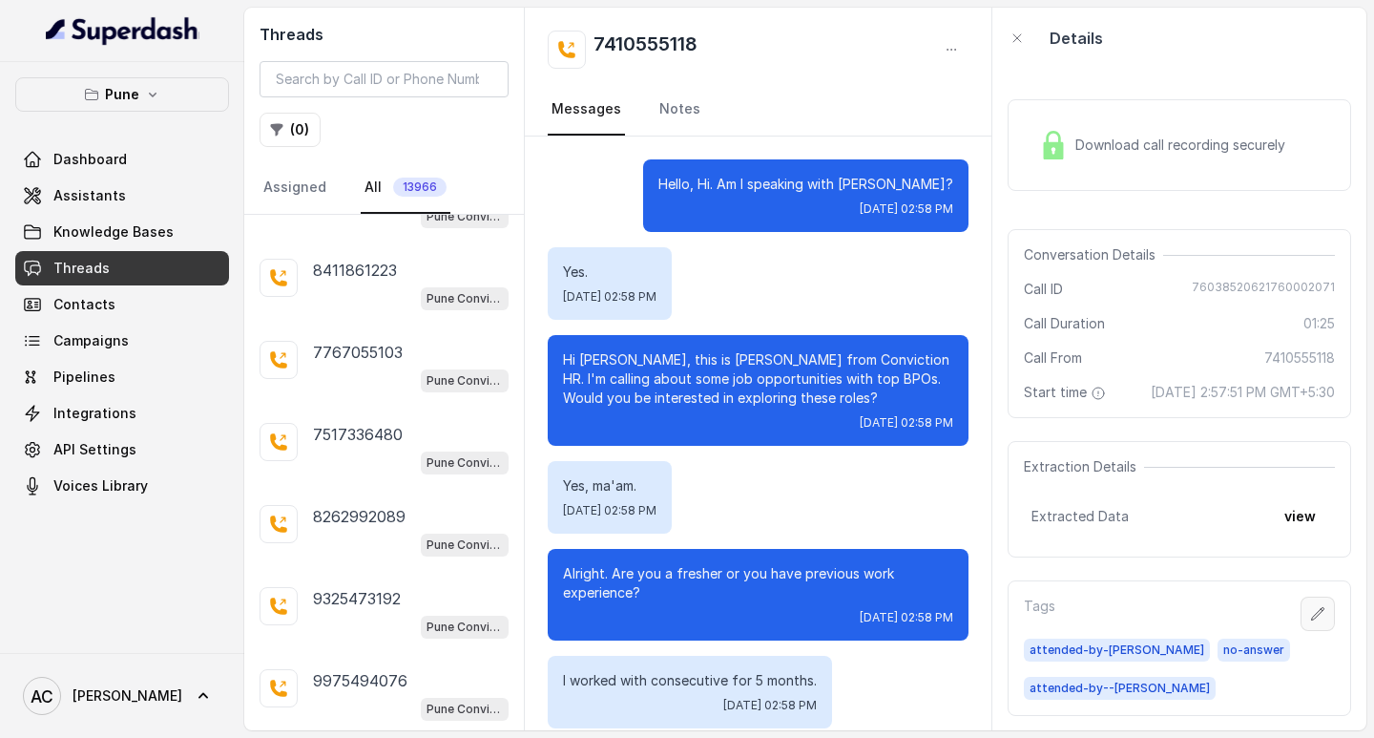
click at [1301, 626] on button "button" at bounding box center [1318, 613] width 34 height 34
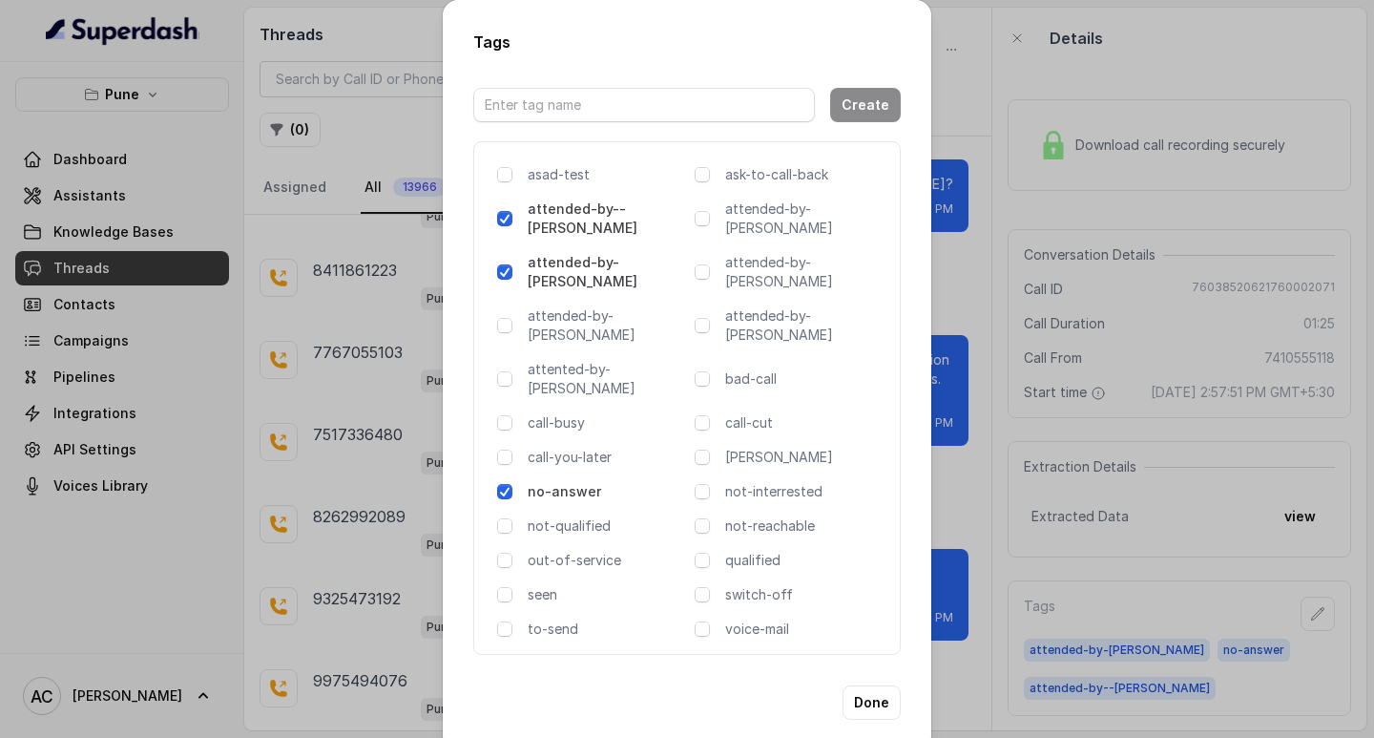
click at [506, 264] on span at bounding box center [504, 271] width 15 height 15
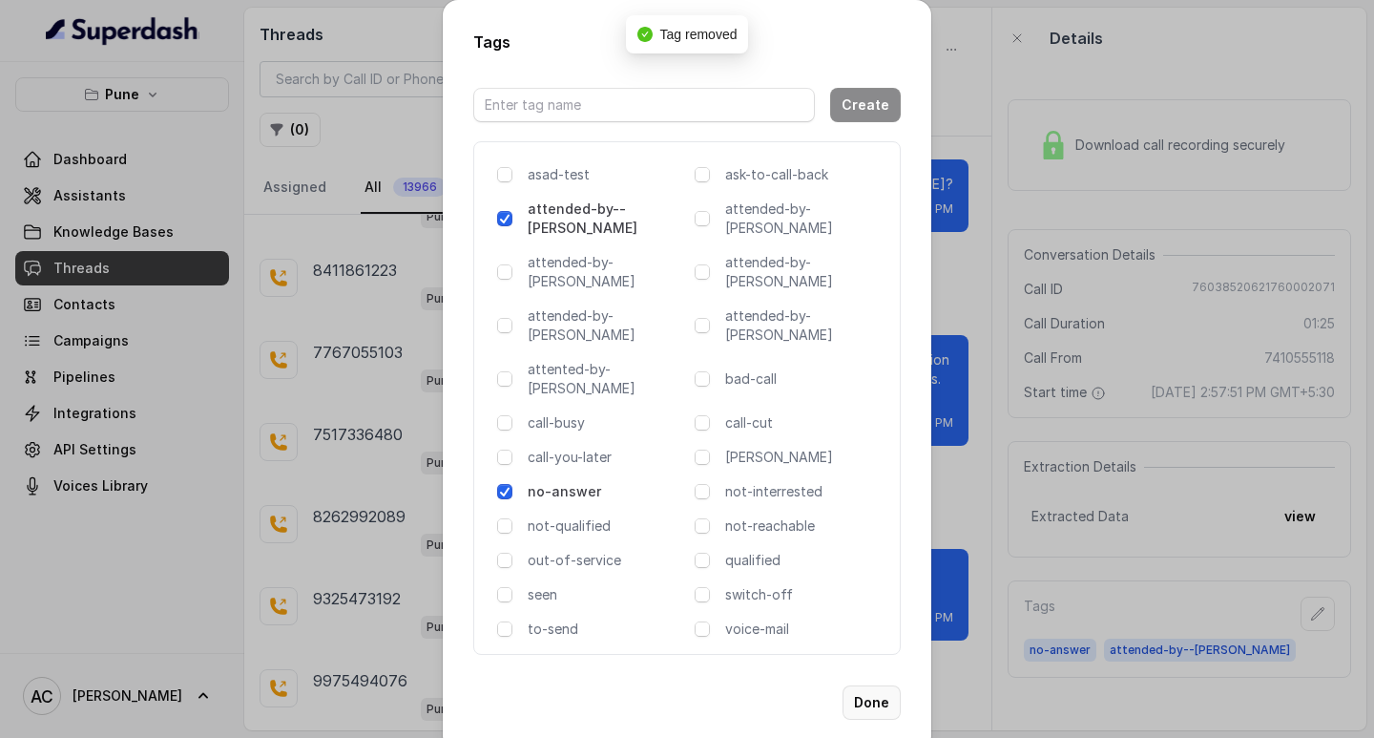
click at [867, 685] on button "Done" at bounding box center [872, 702] width 58 height 34
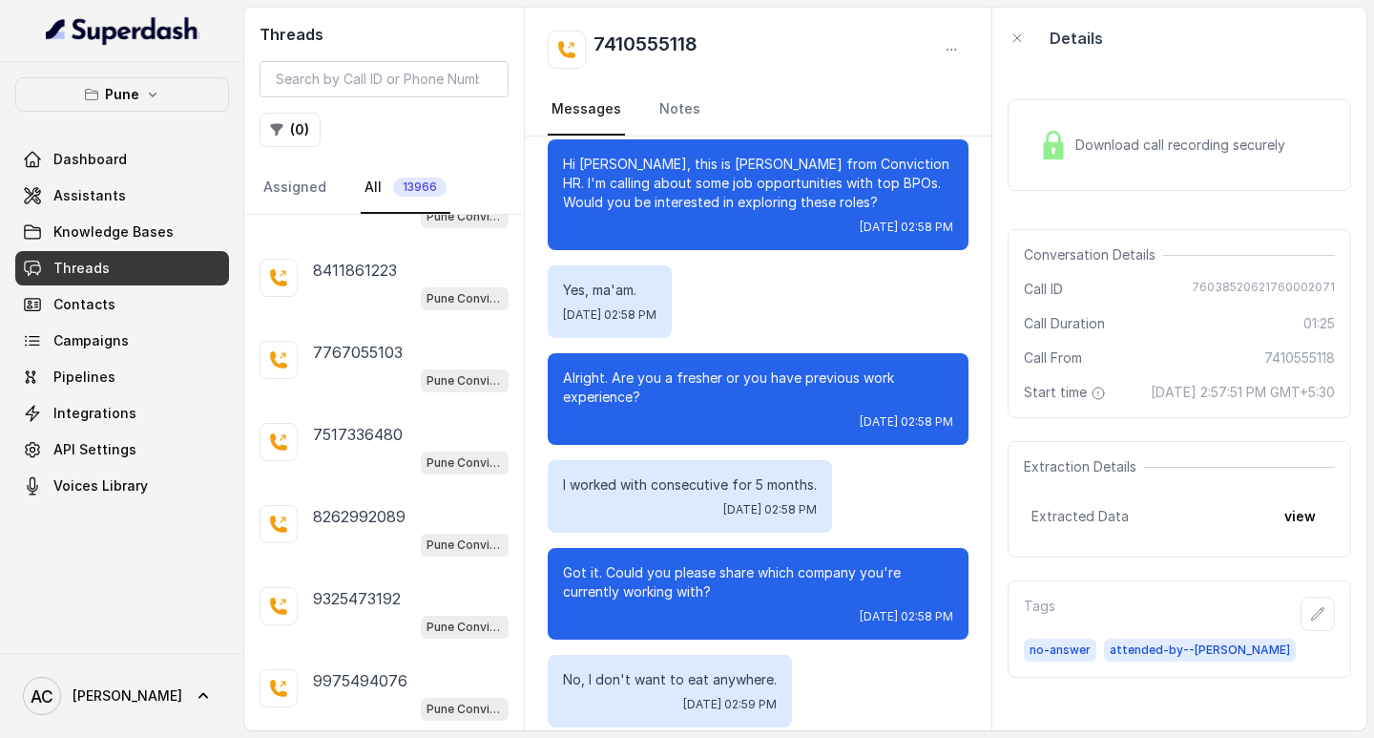
scroll to position [0, 0]
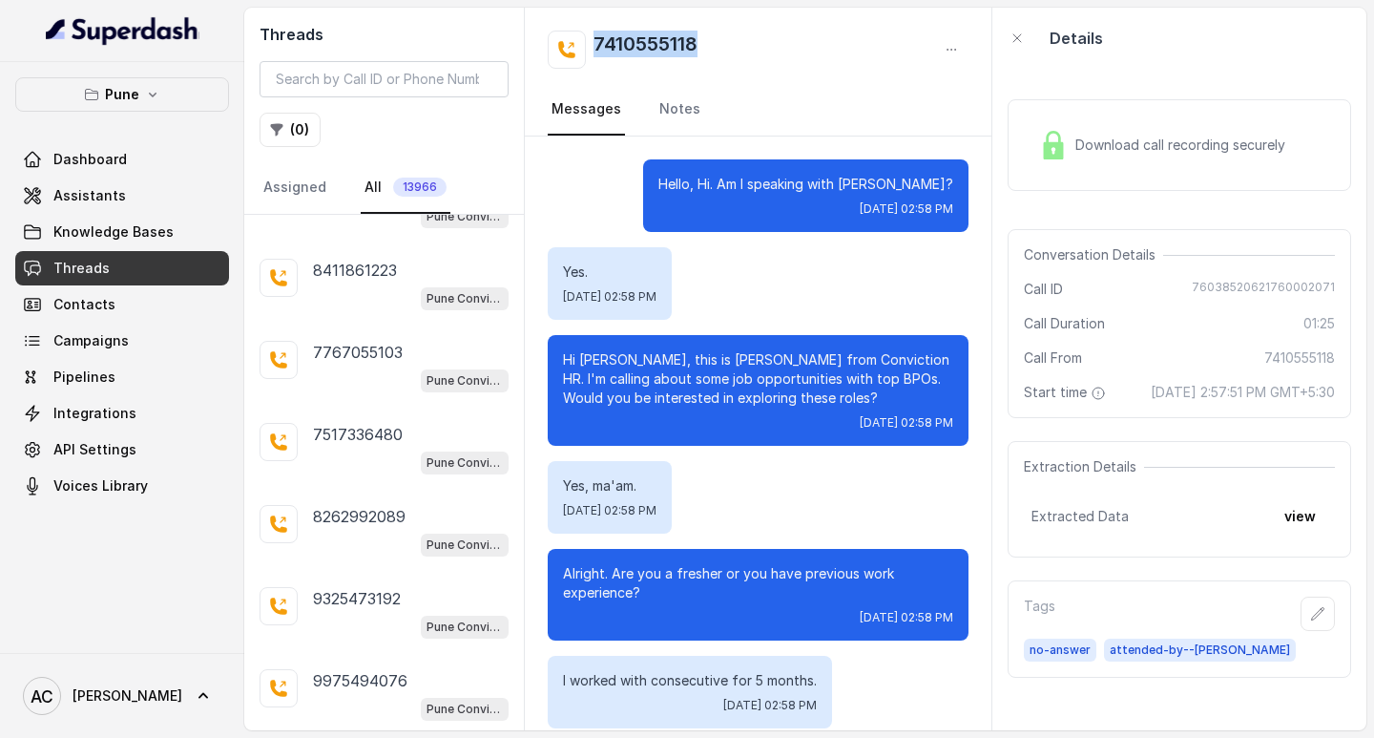
drag, startPoint x: 714, startPoint y: 51, endPoint x: 568, endPoint y: 37, distance: 146.6
click at [568, 37] on div "7410555118" at bounding box center [758, 50] width 421 height 38
copy h2 "7410555118"
click at [1312, 619] on icon "button" at bounding box center [1318, 613] width 12 height 12
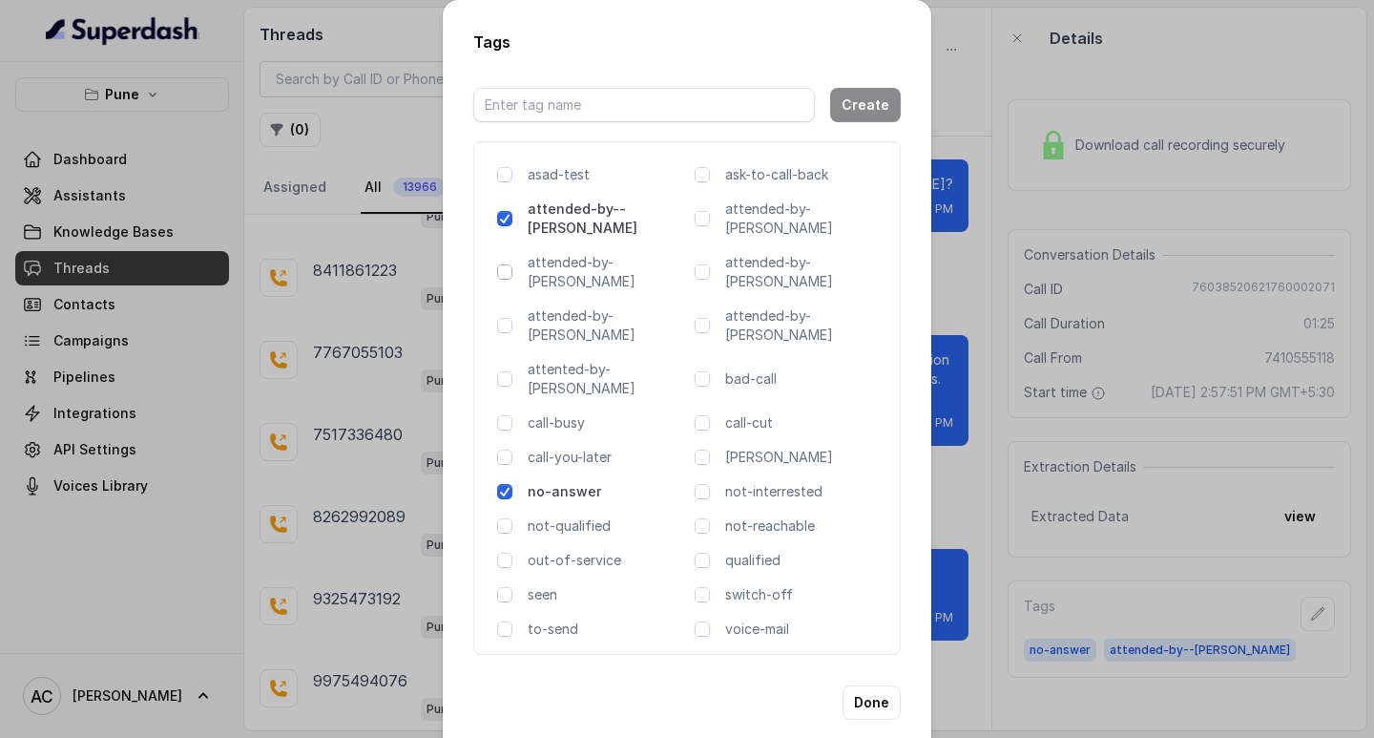
click at [504, 264] on span at bounding box center [504, 271] width 15 height 15
click at [503, 219] on span at bounding box center [504, 218] width 15 height 15
click at [881, 685] on button "Done" at bounding box center [872, 702] width 58 height 34
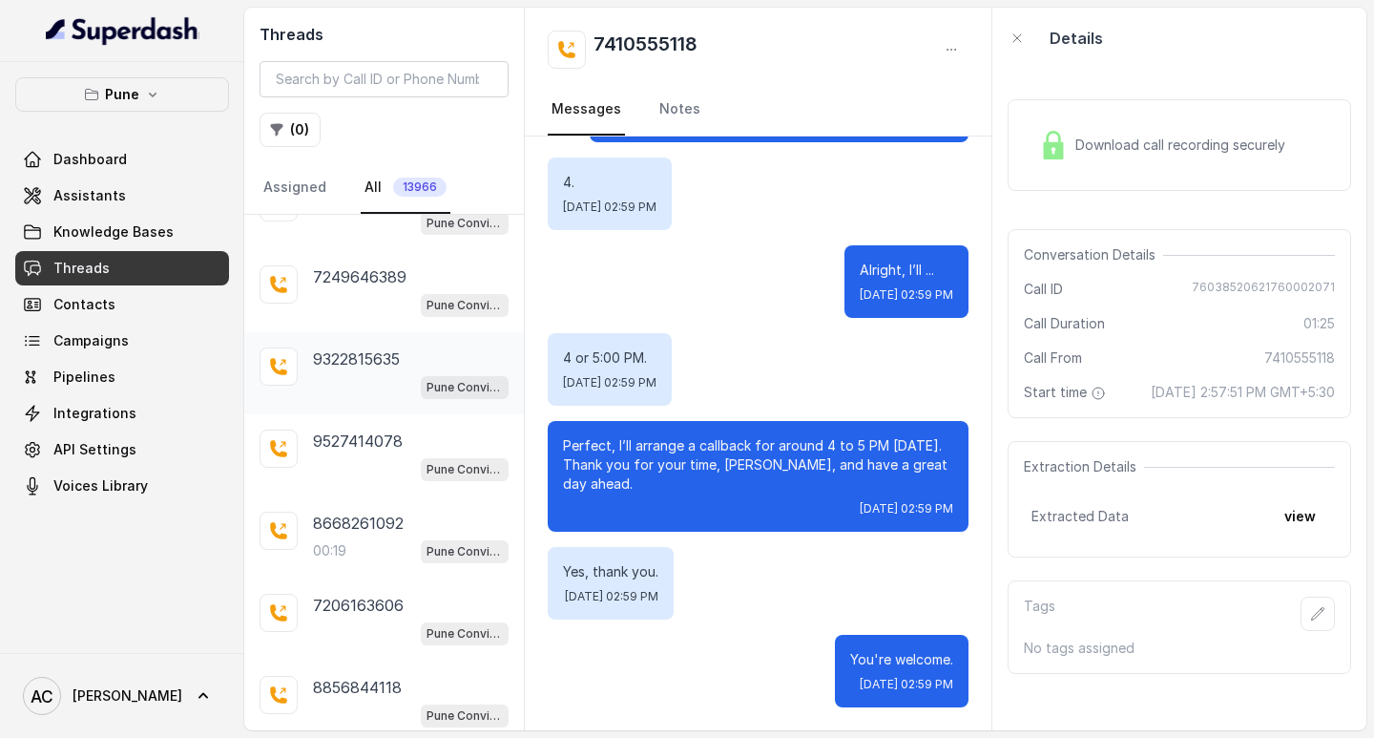
scroll to position [3746, 0]
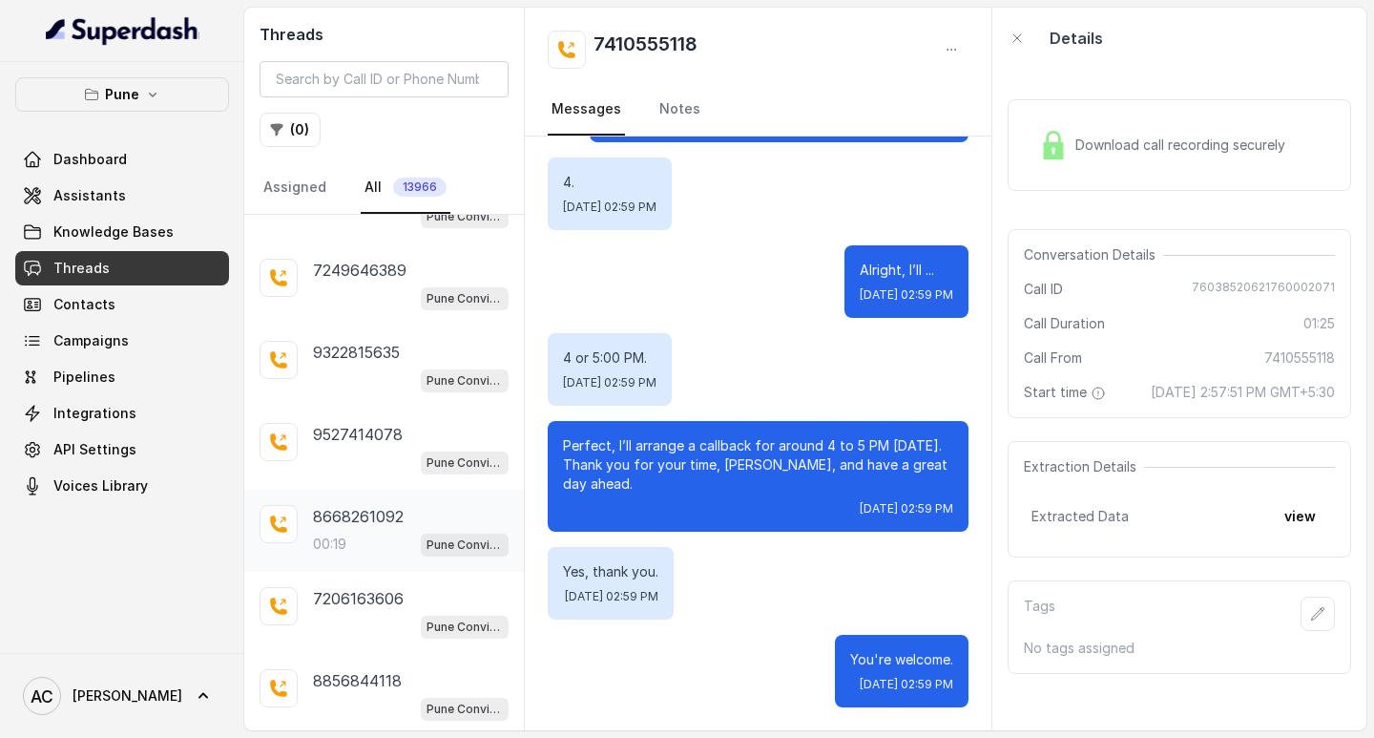
click at [363, 532] on div "00:19 Pune Conviction HR Outbound Assistant" at bounding box center [411, 543] width 196 height 25
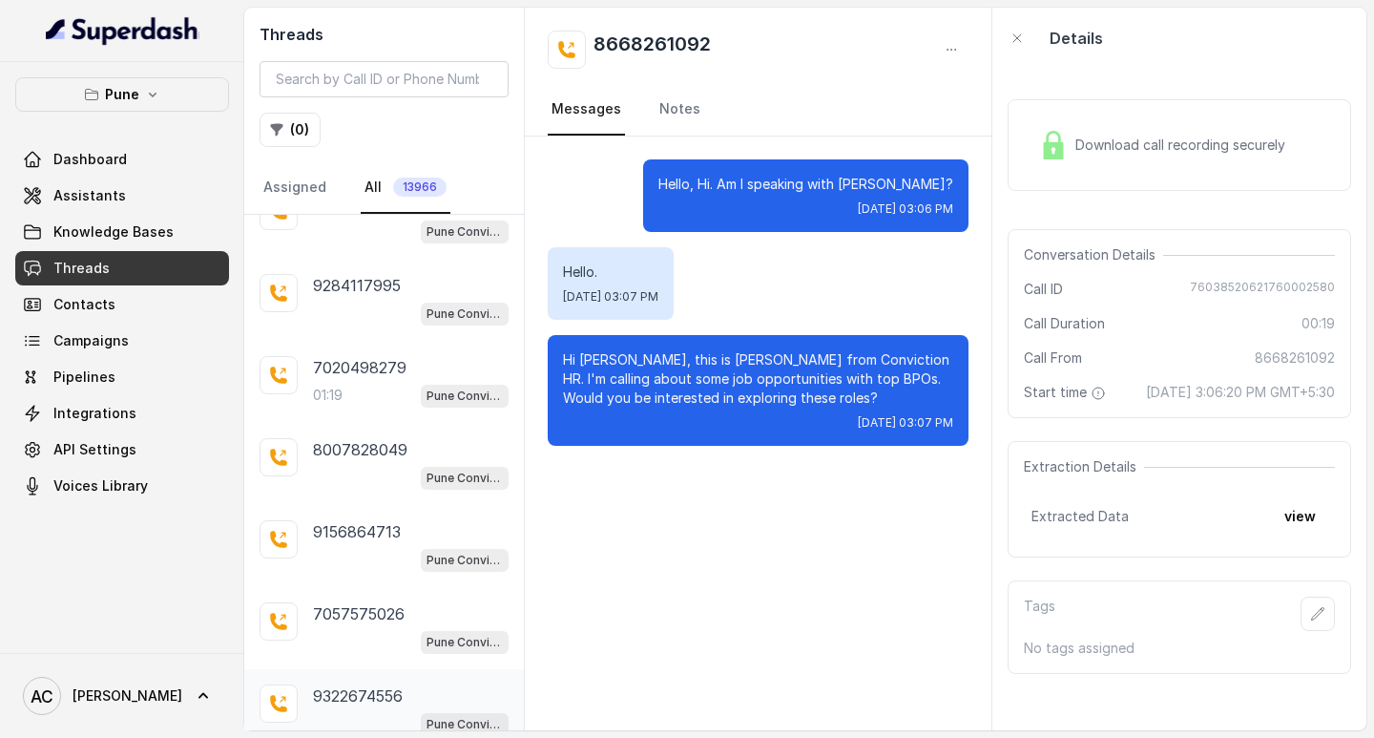
scroll to position [8647, 0]
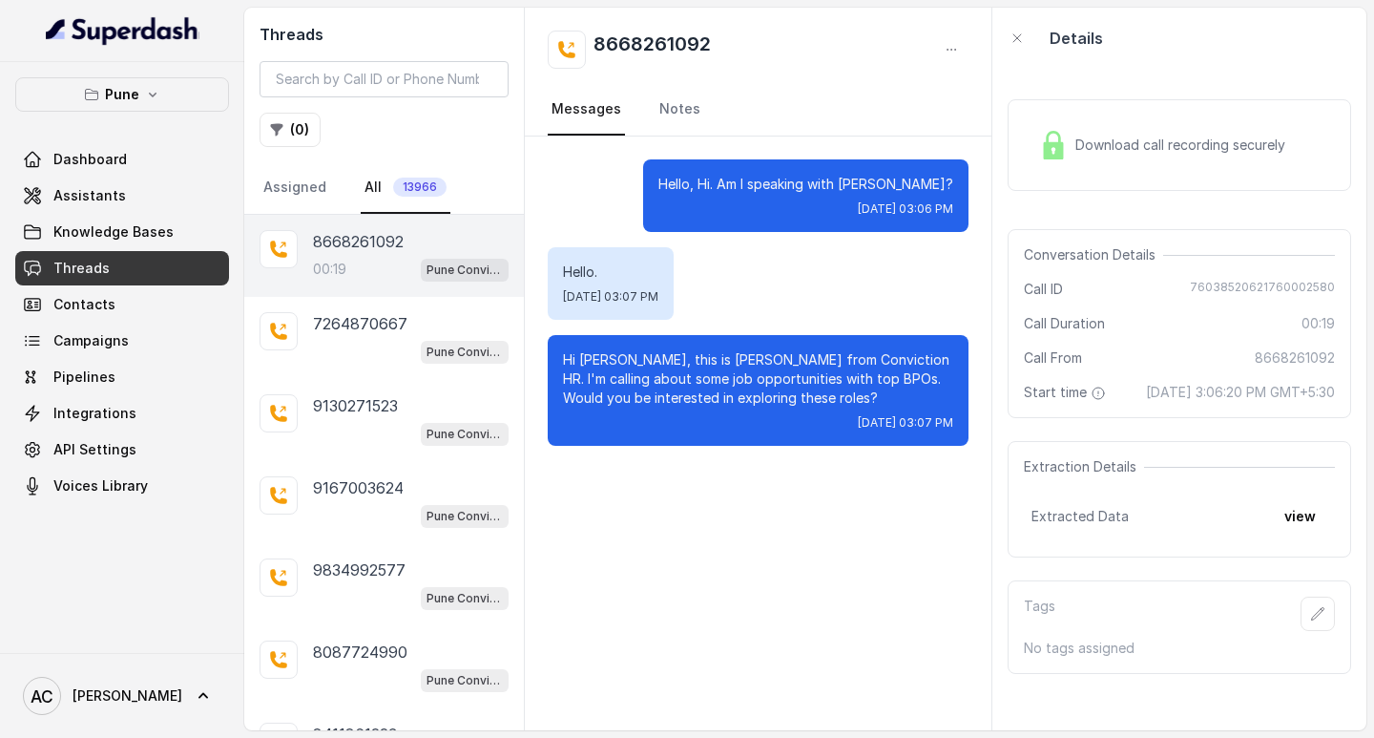
click at [341, 257] on div "00:19 Pune Conviction HR Outbound Assistant" at bounding box center [411, 269] width 196 height 25
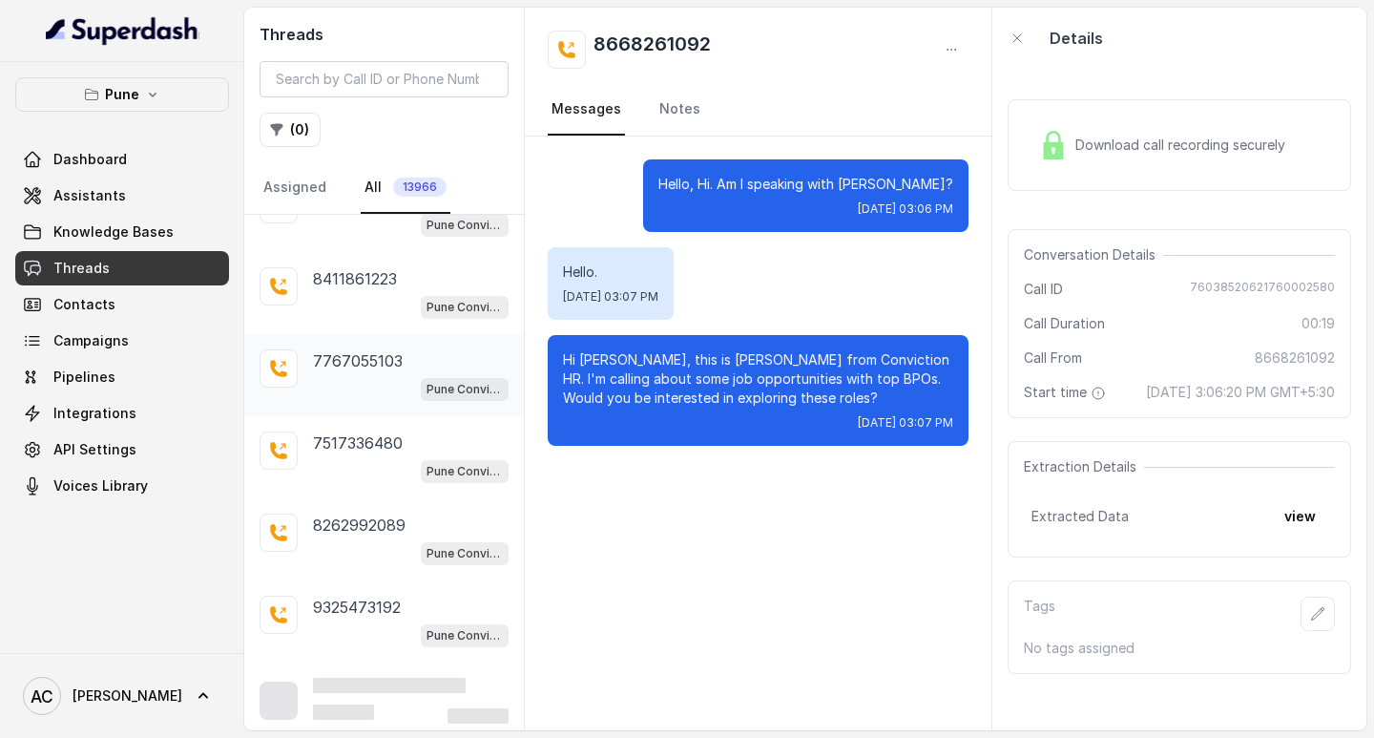
scroll to position [464, 0]
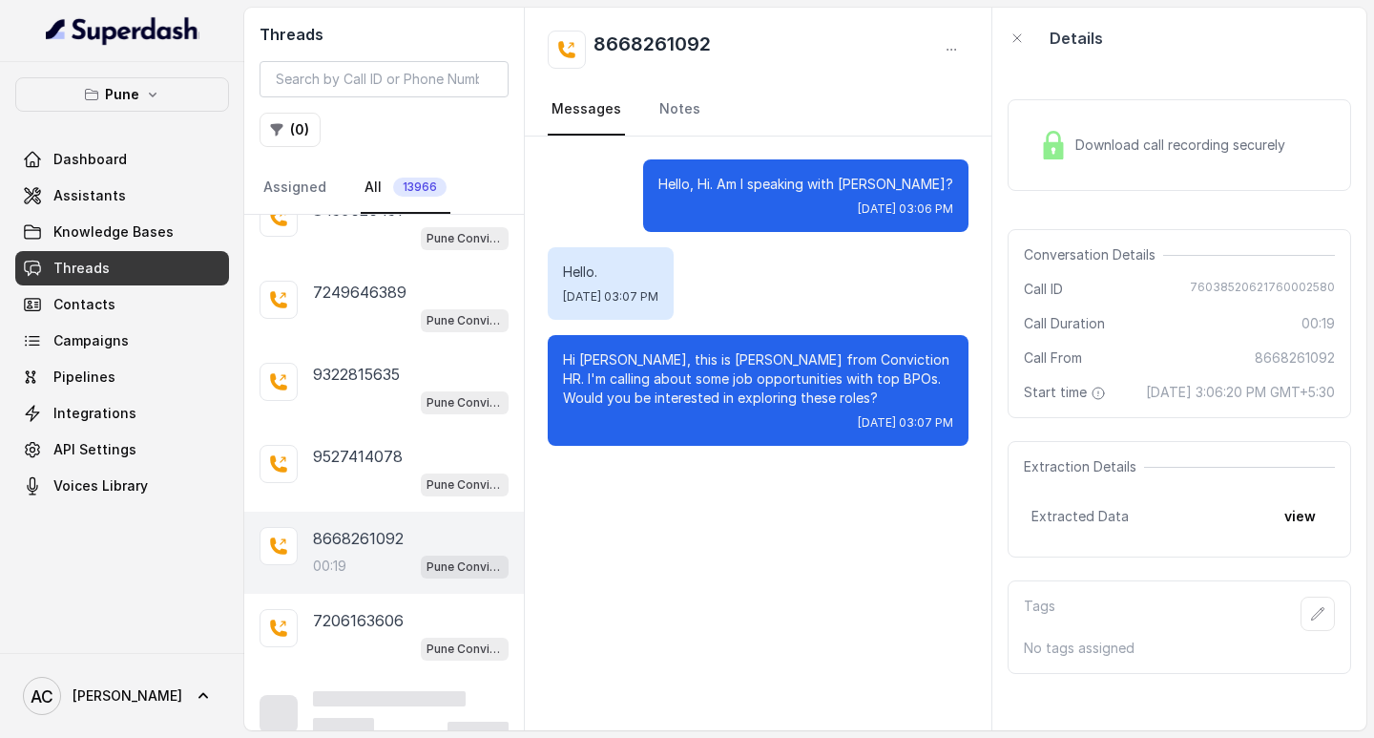
scroll to position [3746, 0]
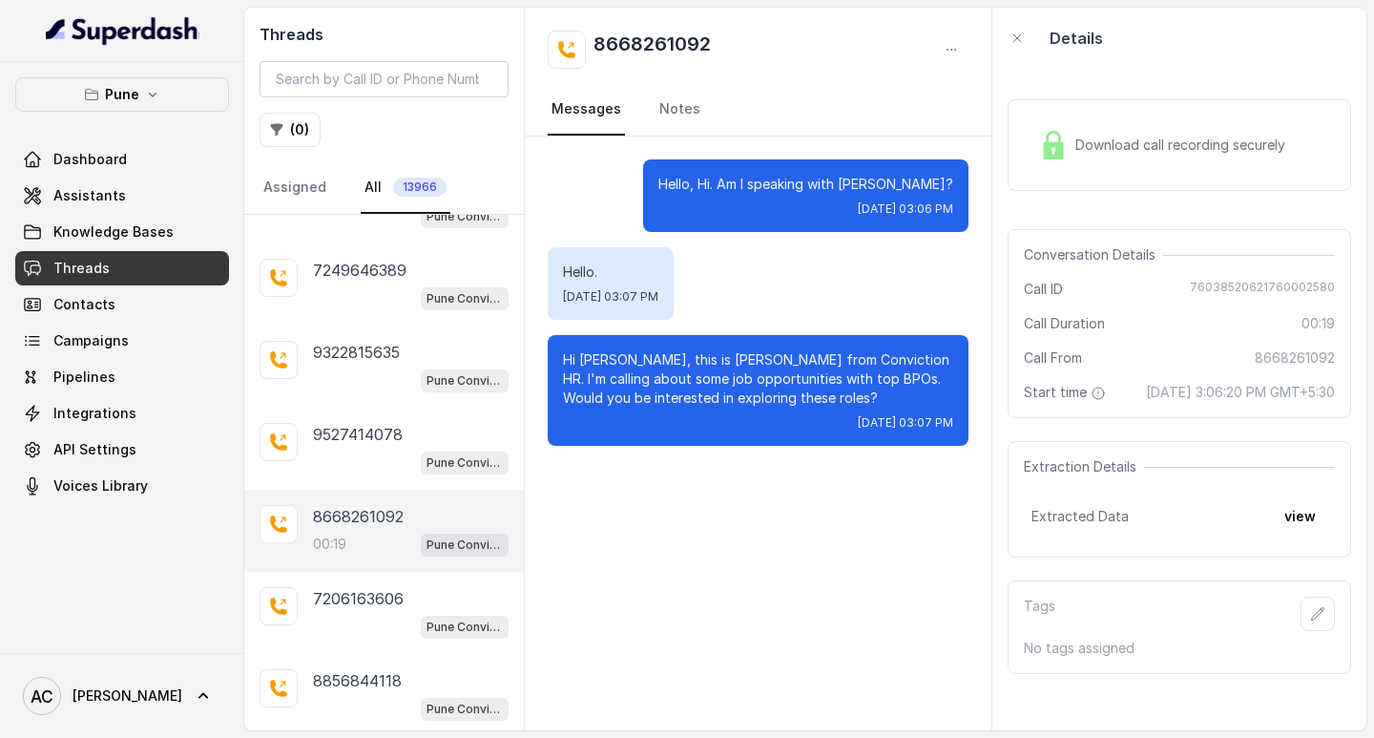
click at [366, 515] on p "8668261092" at bounding box center [358, 516] width 91 height 23
click at [347, 524] on p "8668261092" at bounding box center [358, 516] width 91 height 23
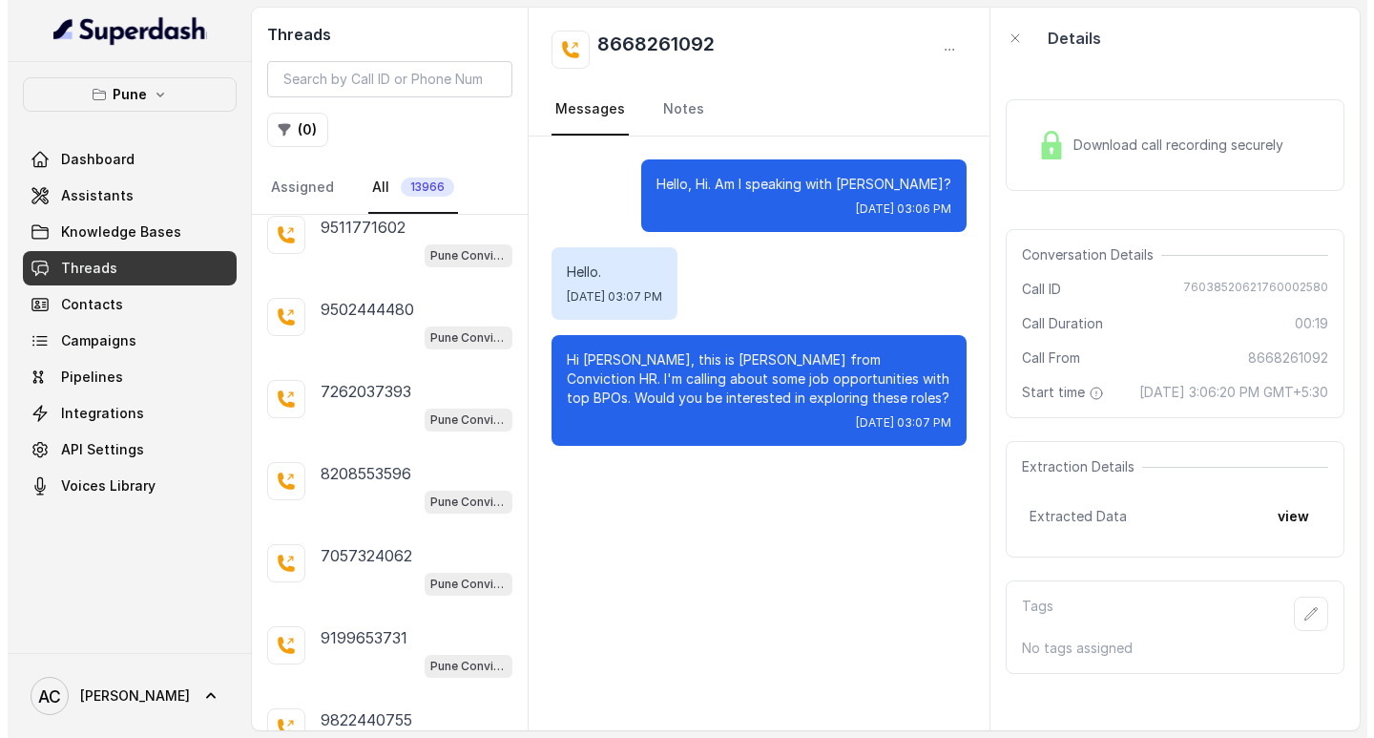
scroll to position [2227, 0]
